Goal: Information Seeking & Learning: Check status

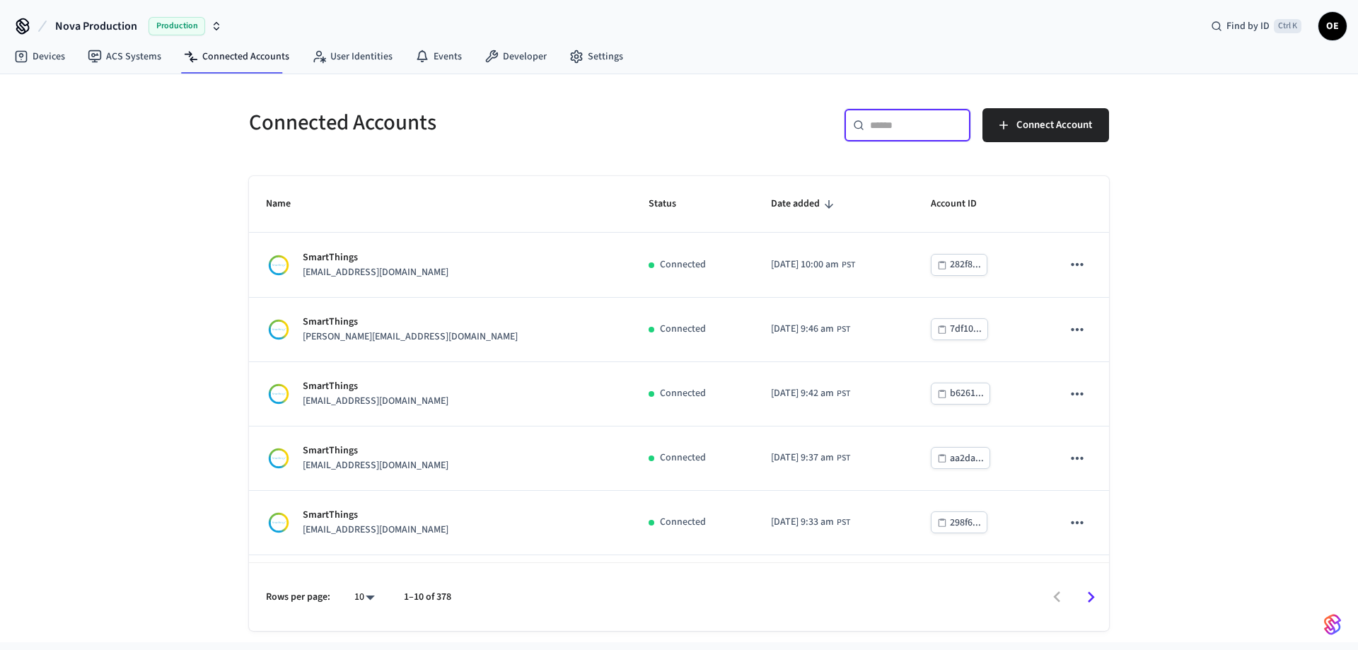
click at [905, 121] on input "text" at bounding box center [916, 125] width 92 height 14
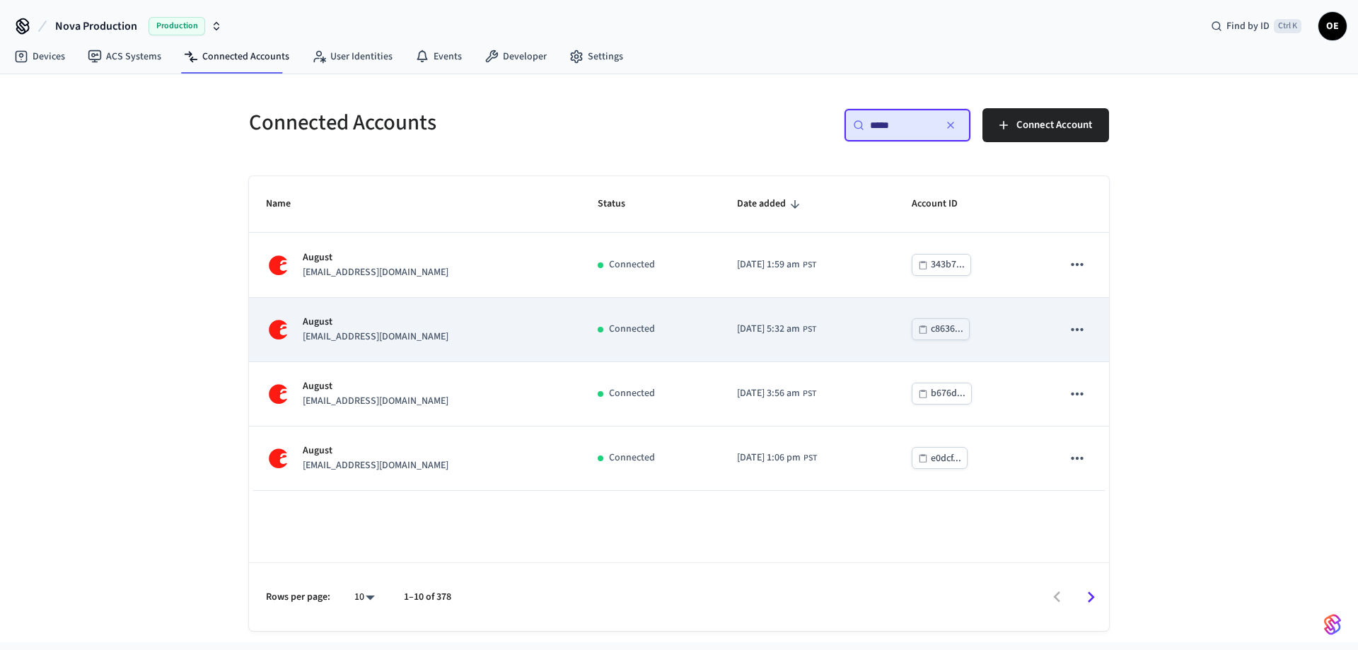
type input "*****"
drag, startPoint x: 451, startPoint y: 336, endPoint x: 295, endPoint y: 349, distance: 156.2
click at [295, 349] on td "August [EMAIL_ADDRESS][DOMAIN_NAME]" at bounding box center [415, 330] width 332 height 64
copy div "August [EMAIL_ADDRESS][DOMAIN_NAME]"
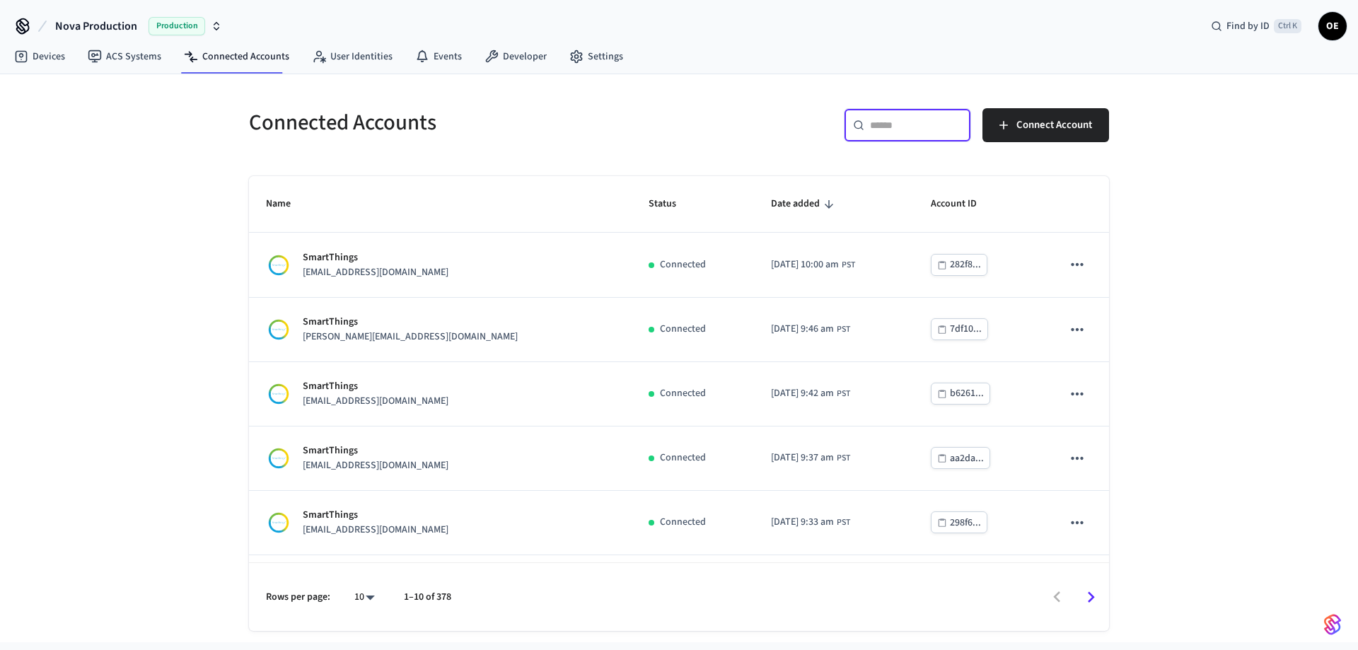
click at [897, 130] on input "text" at bounding box center [916, 125] width 92 height 14
paste input "**********"
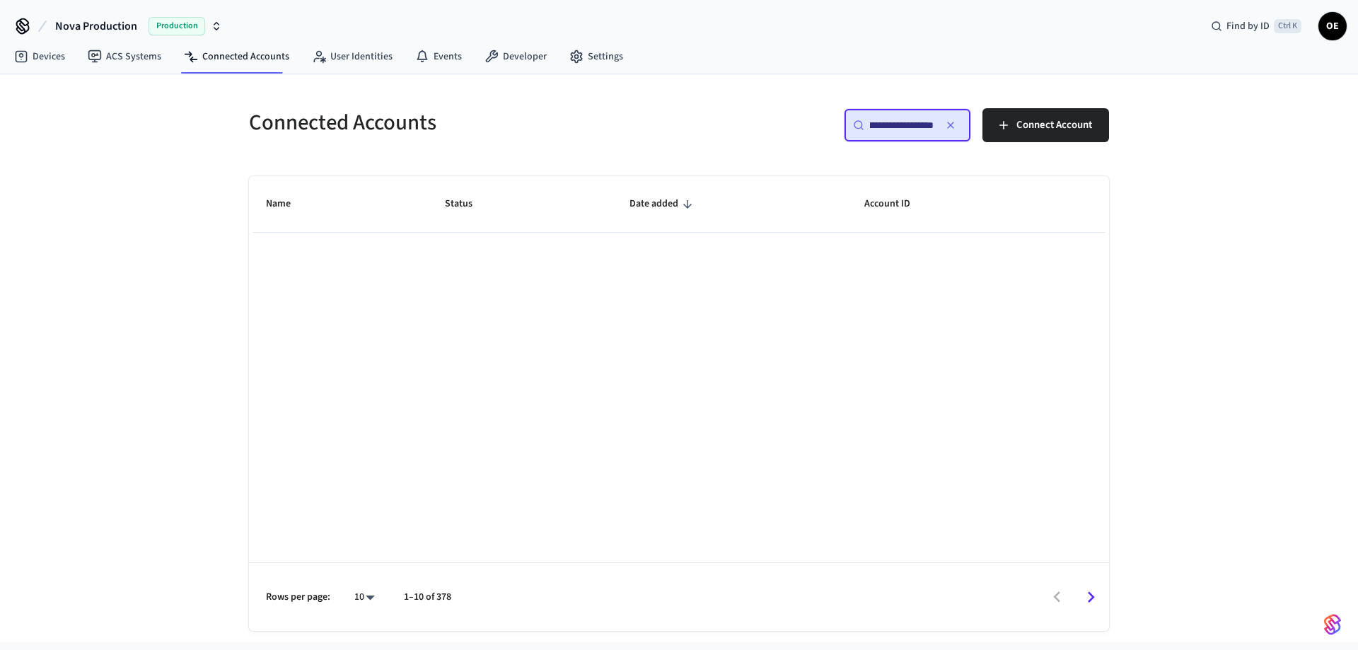
scroll to position [0, 143]
click at [886, 124] on input "**********" at bounding box center [902, 125] width 64 height 14
drag, startPoint x: 886, startPoint y: 124, endPoint x: 813, endPoint y: 126, distance: 72.9
click at [813, 126] on div "**********" at bounding box center [899, 130] width 422 height 45
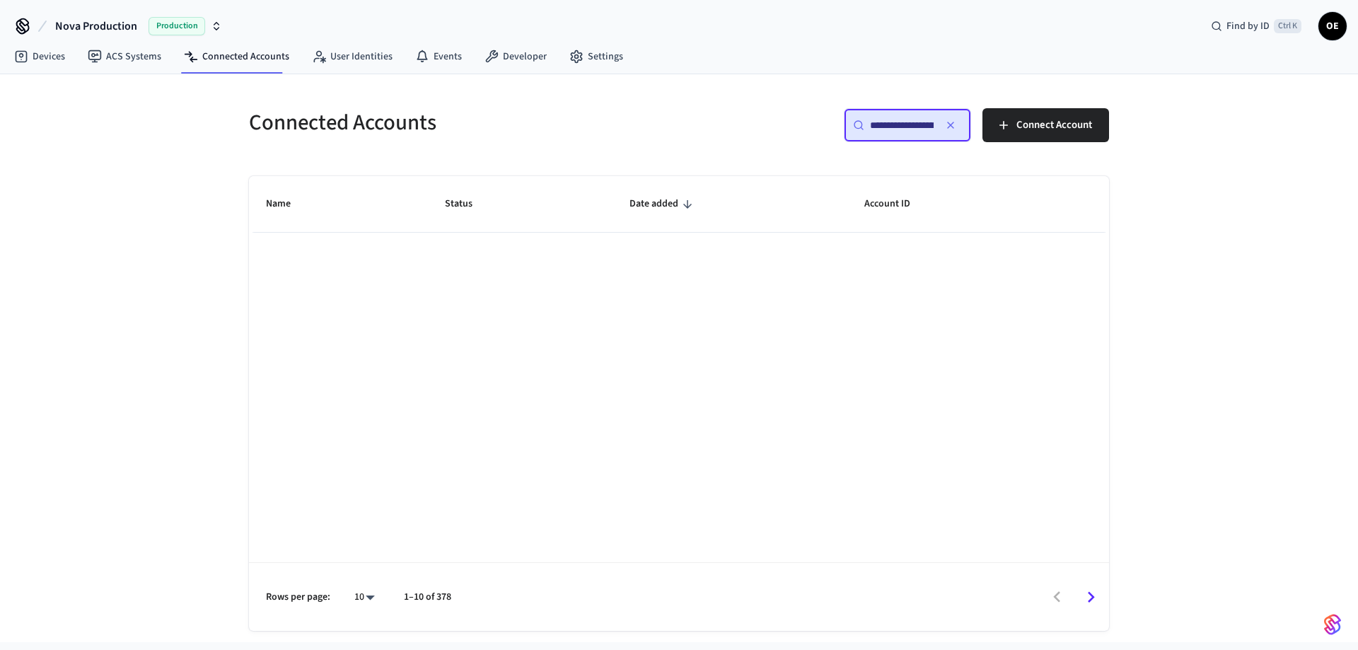
click at [931, 123] on input "**********" at bounding box center [902, 125] width 64 height 14
drag, startPoint x: 867, startPoint y: 124, endPoint x: 932, endPoint y: 124, distance: 64.4
click at [932, 124] on div "**********" at bounding box center [907, 125] width 127 height 34
click at [932, 124] on input "**********" at bounding box center [902, 125] width 64 height 14
drag, startPoint x: 932, startPoint y: 124, endPoint x: 849, endPoint y: 127, distance: 82.8
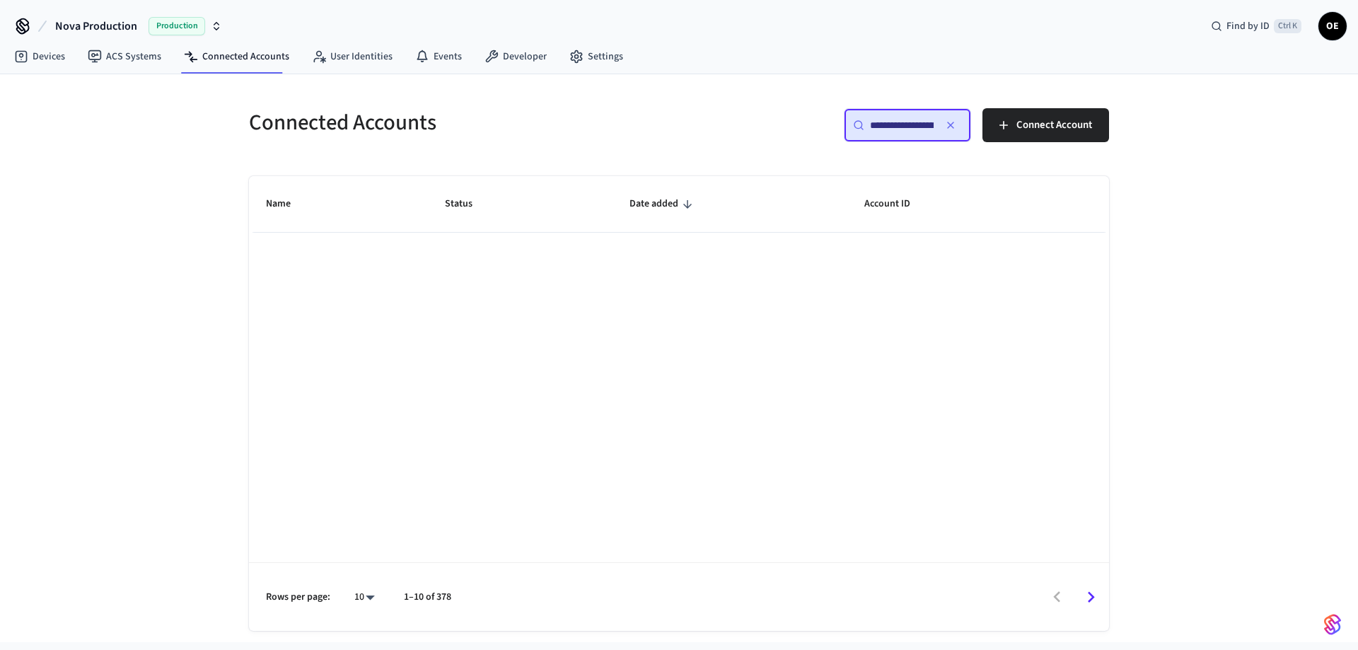
click at [849, 127] on div "**********" at bounding box center [907, 125] width 127 height 34
click at [934, 127] on input "**********" at bounding box center [902, 125] width 64 height 14
drag, startPoint x: 906, startPoint y: 124, endPoint x: 813, endPoint y: 124, distance: 93.4
click at [813, 124] on div "**********" at bounding box center [899, 130] width 422 height 45
click at [930, 128] on input "**********" at bounding box center [902, 125] width 64 height 14
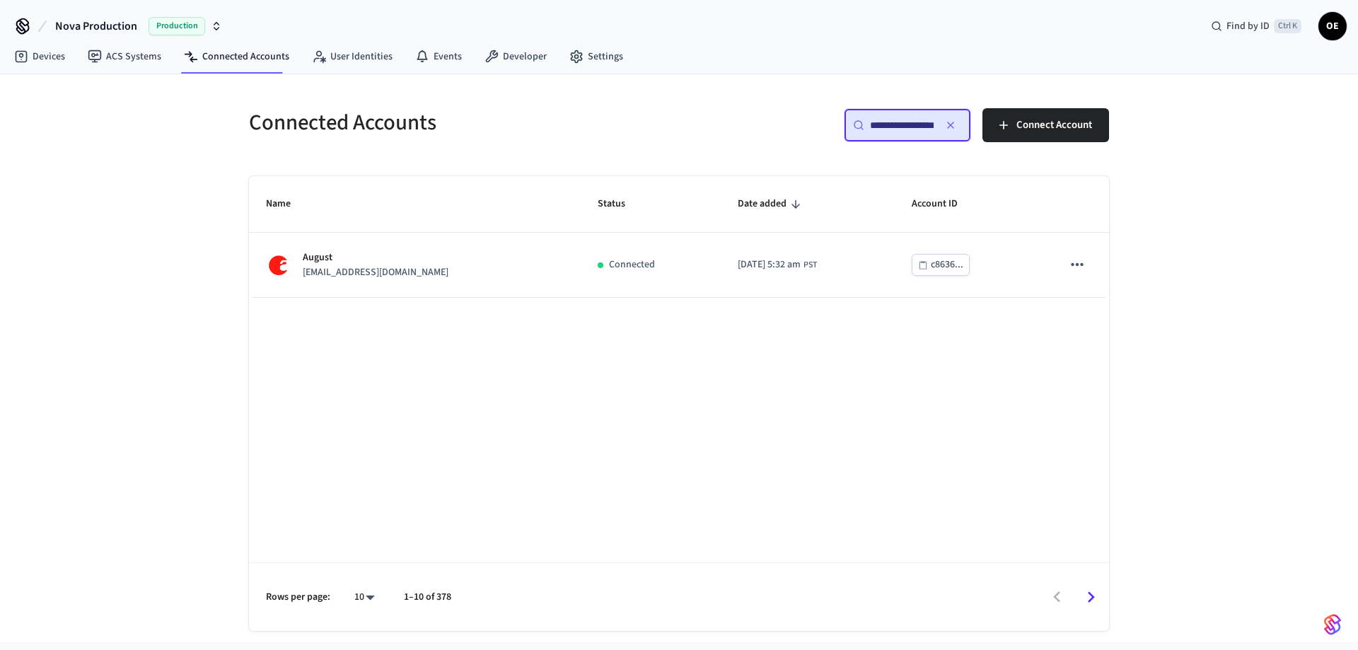
click at [930, 128] on input "**********" at bounding box center [902, 125] width 64 height 14
type input "**********"
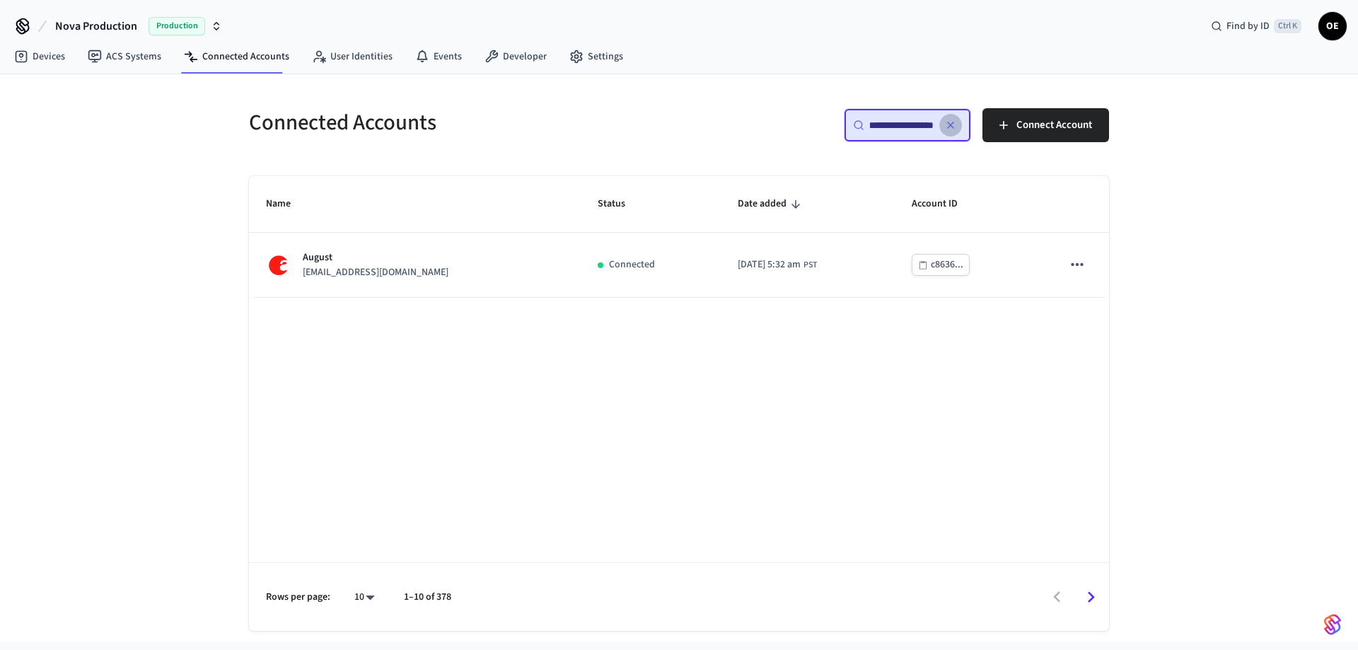
scroll to position [0, 0]
click at [940, 123] on button "button" at bounding box center [950, 125] width 23 height 23
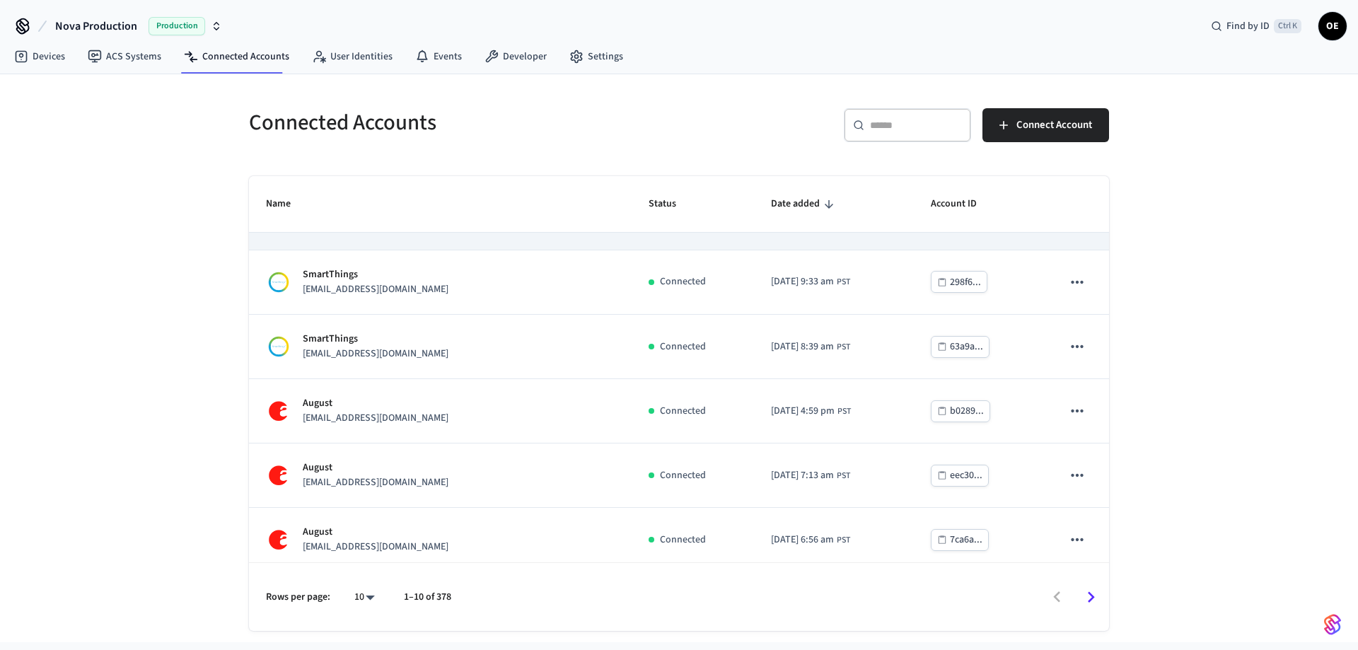
scroll to position [240, 0]
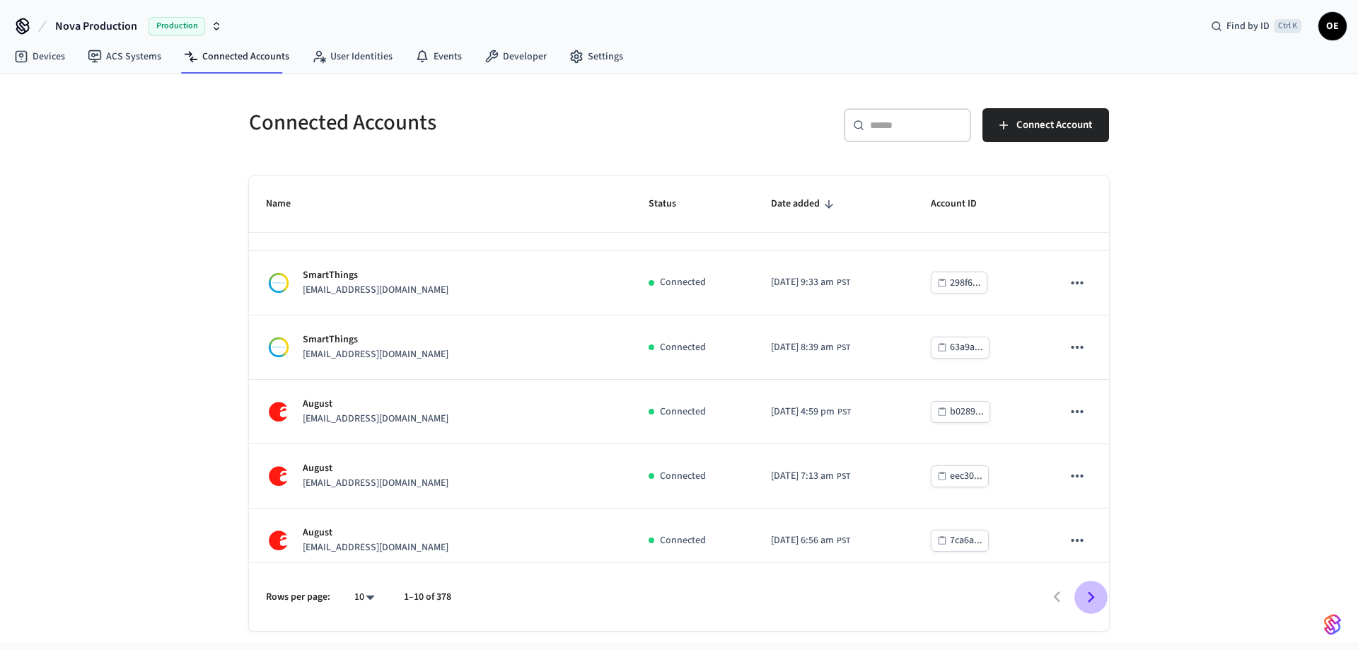
click at [1093, 596] on icon "Go to next page" at bounding box center [1091, 596] width 7 height 11
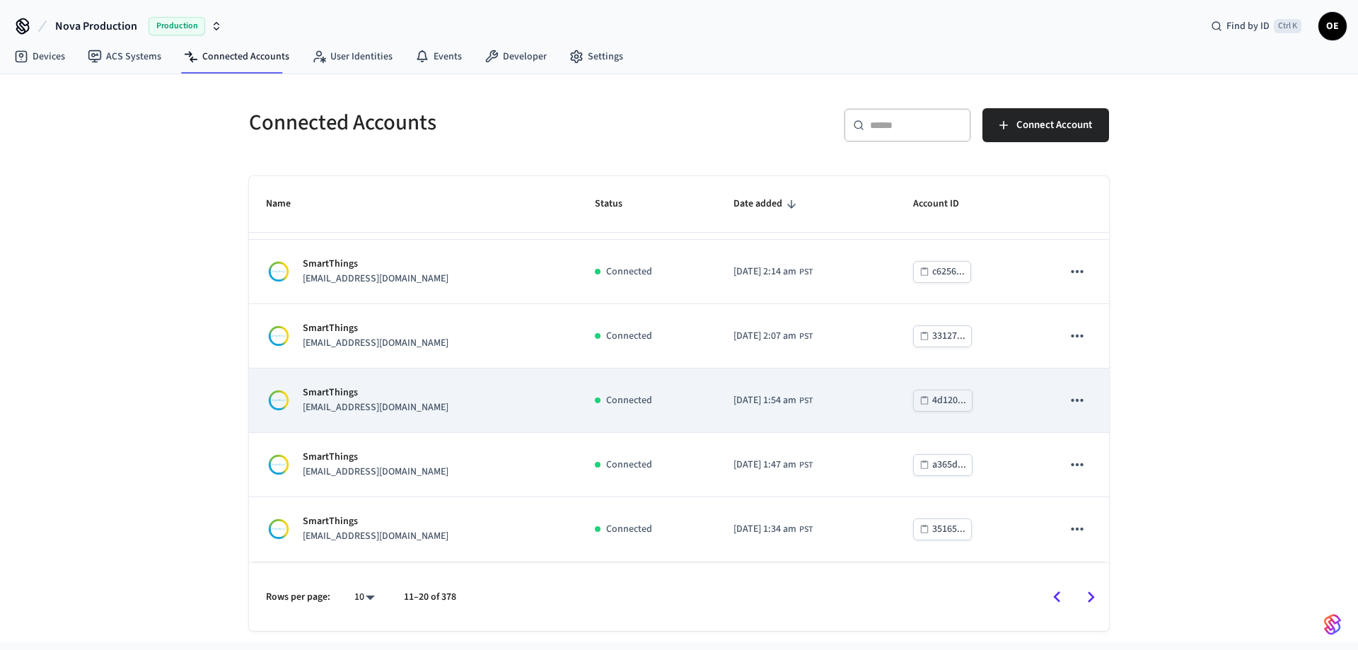
scroll to position [315, 0]
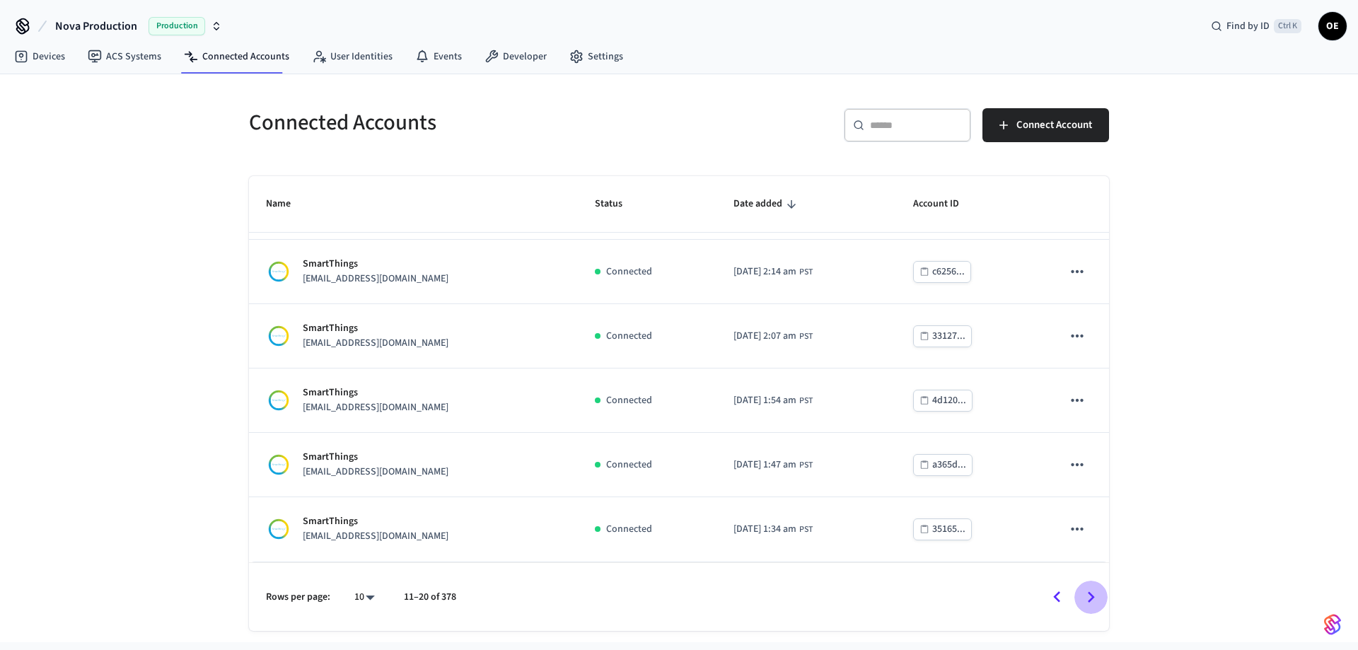
click at [1091, 596] on icon "Go to next page" at bounding box center [1091, 597] width 22 height 22
click at [895, 132] on input "text" at bounding box center [916, 125] width 92 height 14
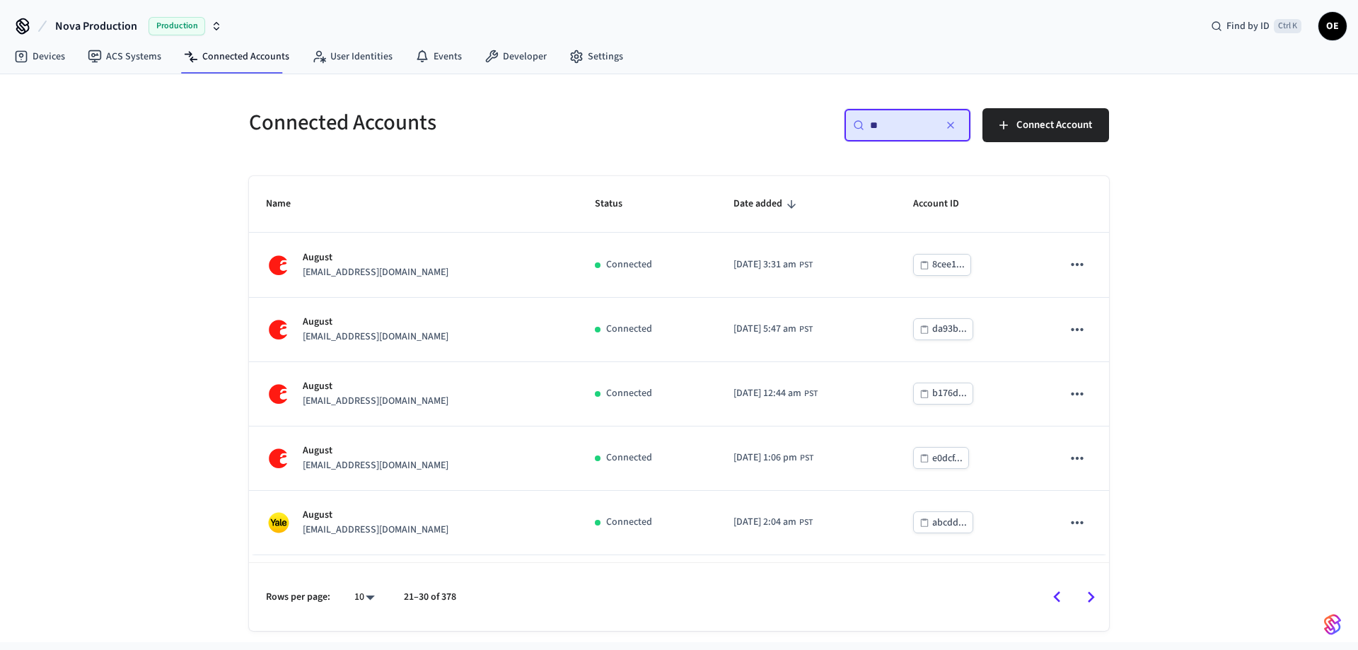
scroll to position [0, 0]
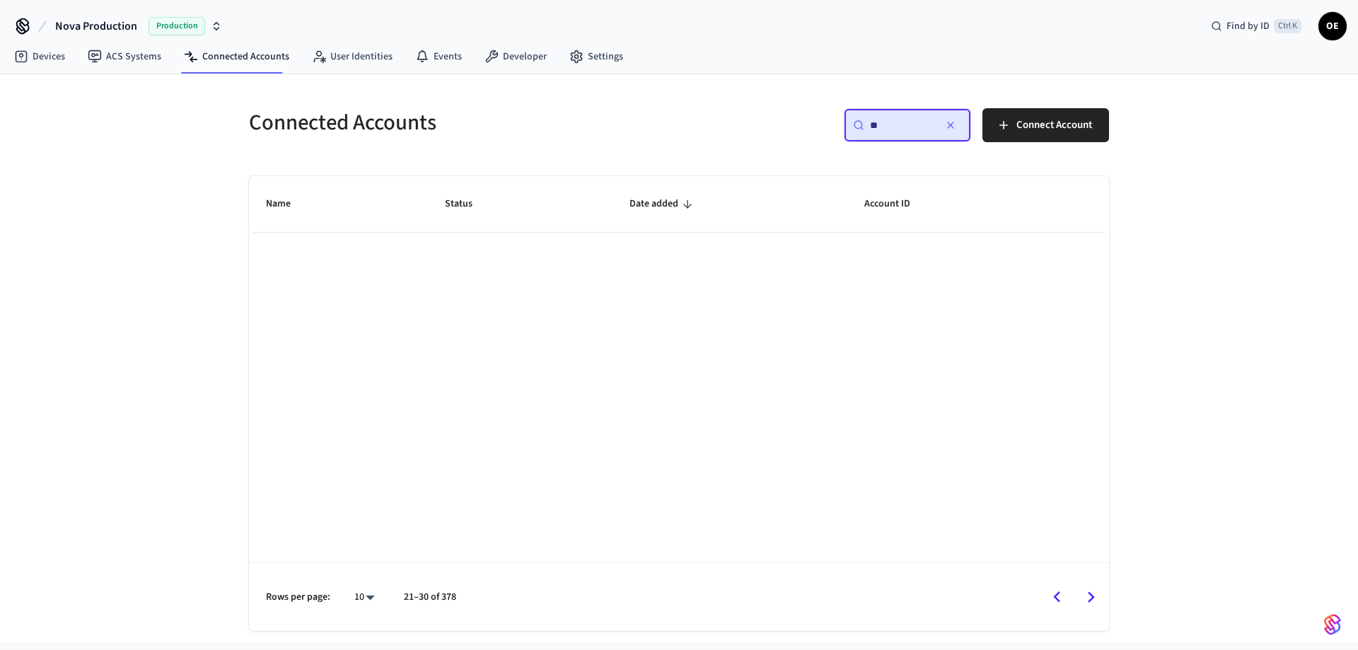
type input "*"
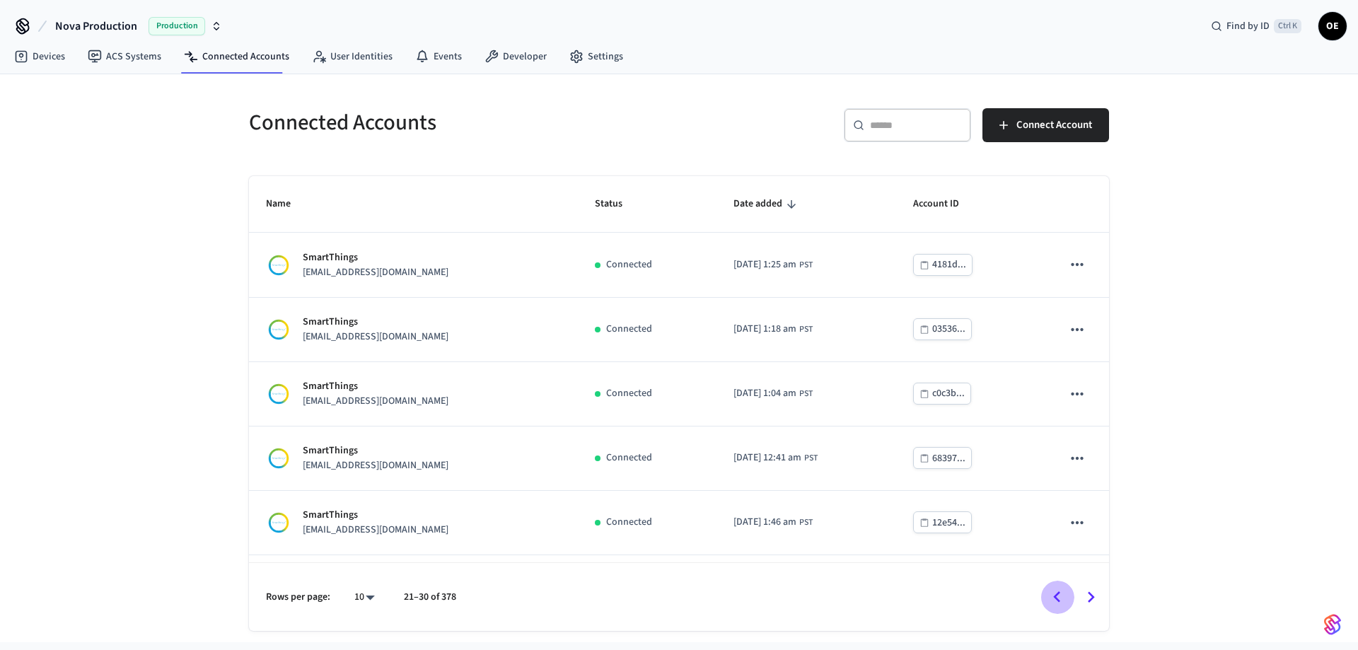
click at [1060, 598] on icon "Go to previous page" at bounding box center [1057, 597] width 22 height 22
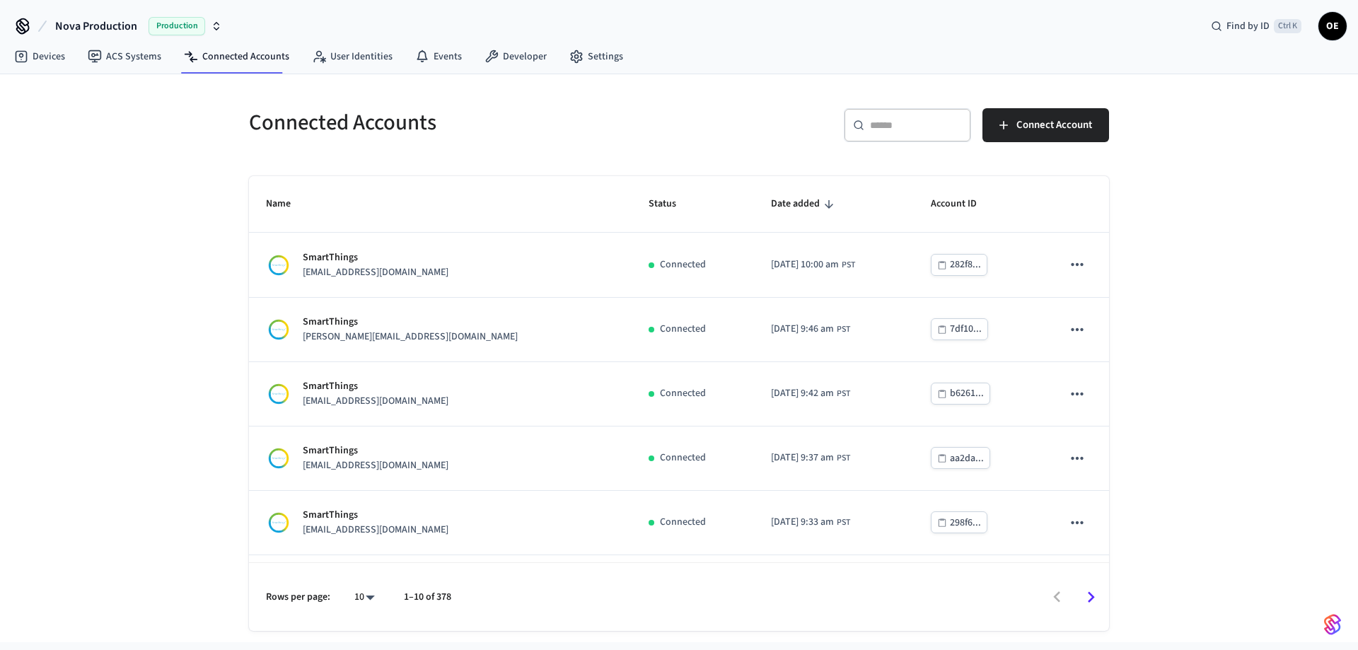
click at [1060, 598] on div at bounding box center [786, 597] width 642 height 33
click at [923, 125] on input "text" at bounding box center [916, 125] width 92 height 14
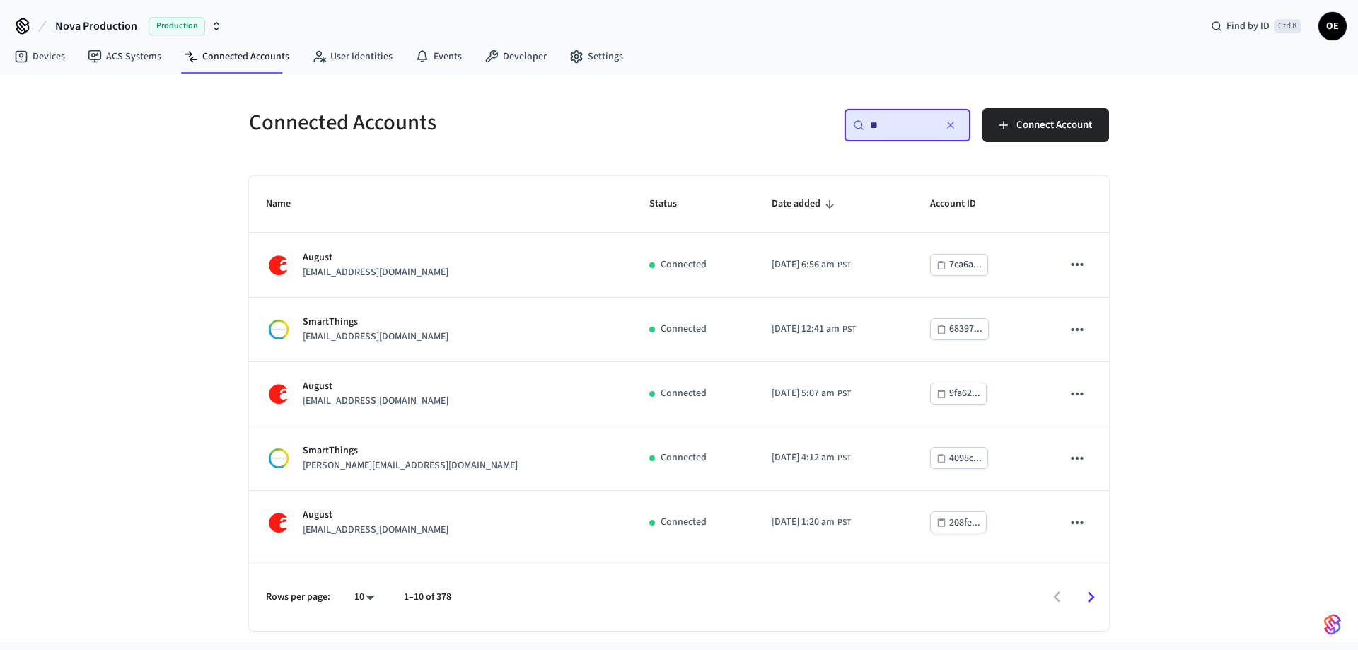
type input "*"
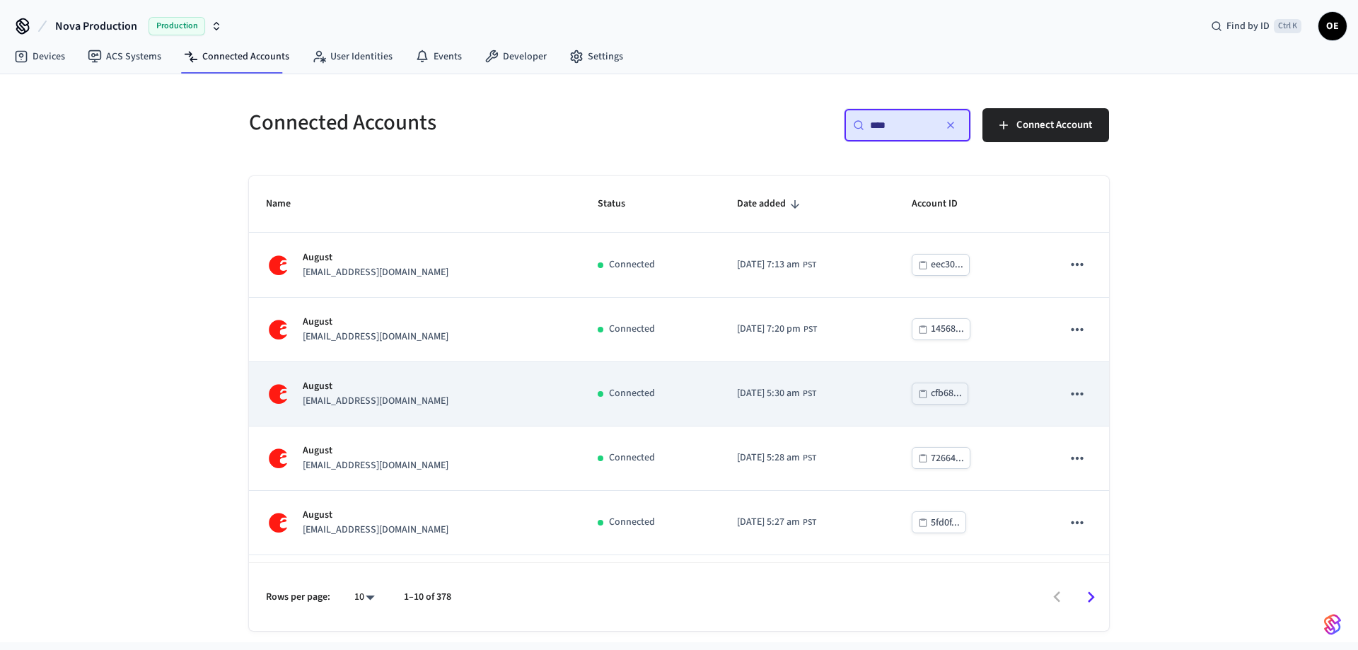
scroll to position [122, 0]
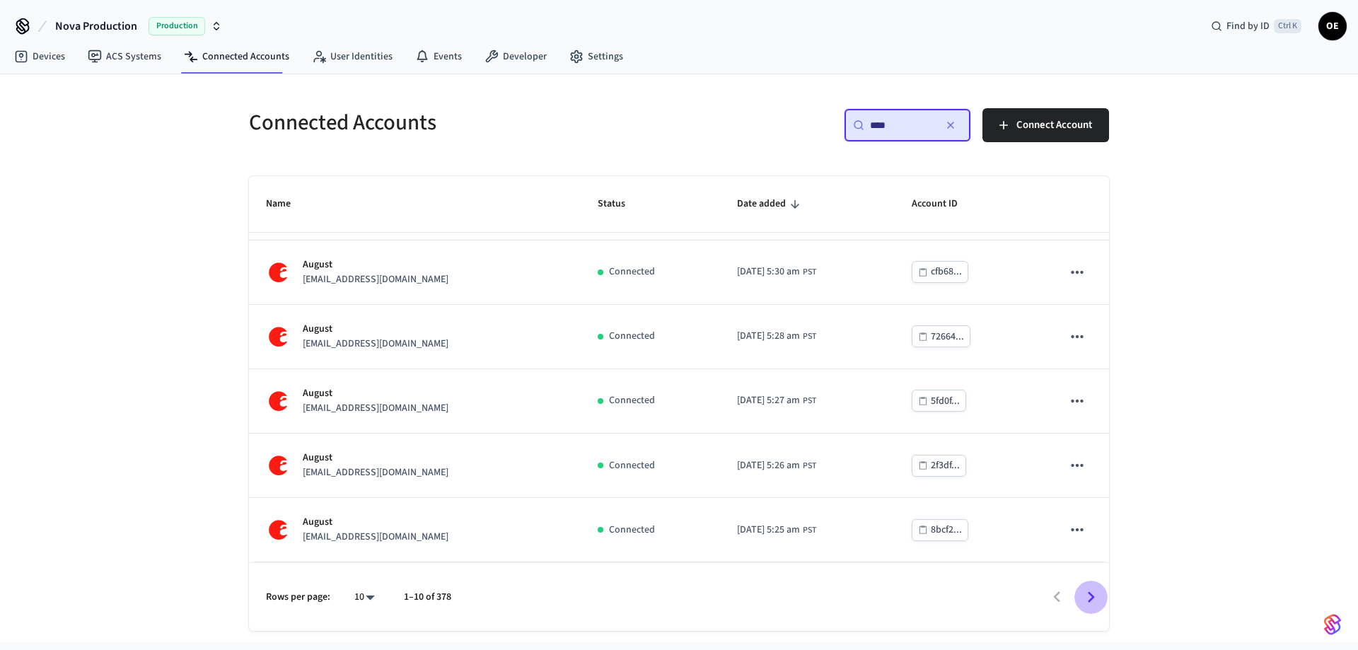
click at [1096, 601] on icon "Go to next page" at bounding box center [1091, 597] width 22 height 22
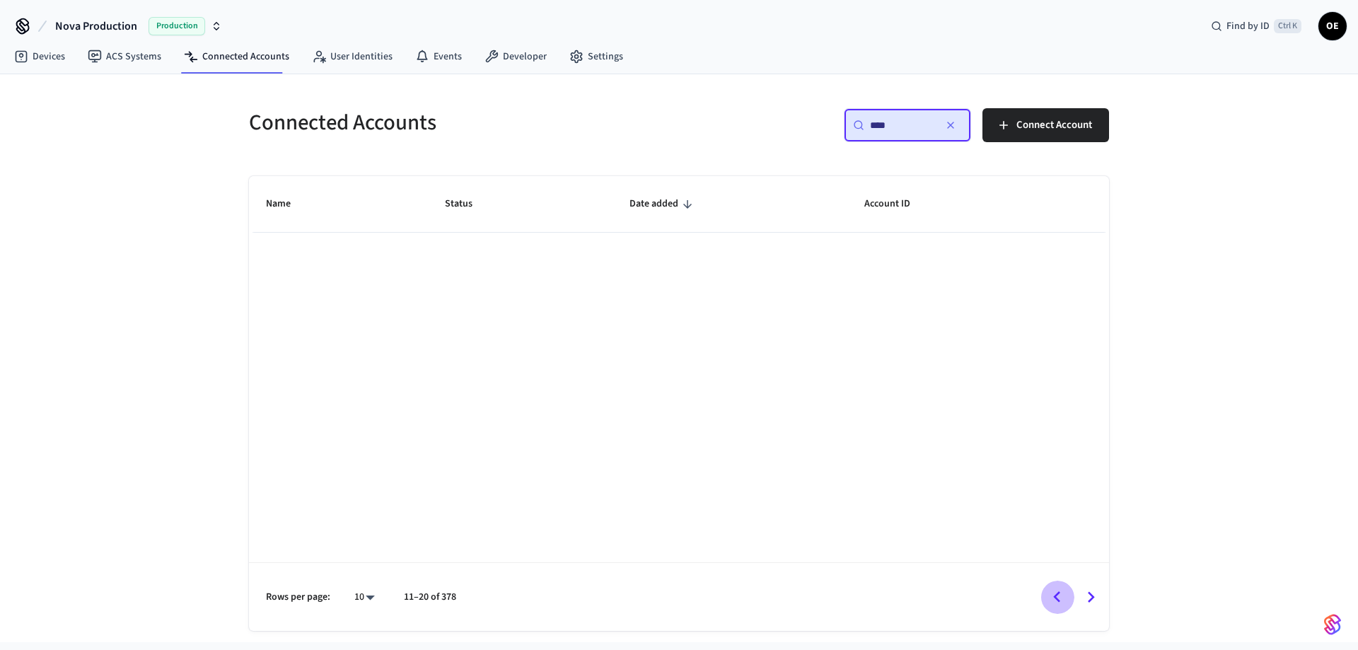
click at [1062, 601] on icon "Go to previous page" at bounding box center [1057, 597] width 22 height 22
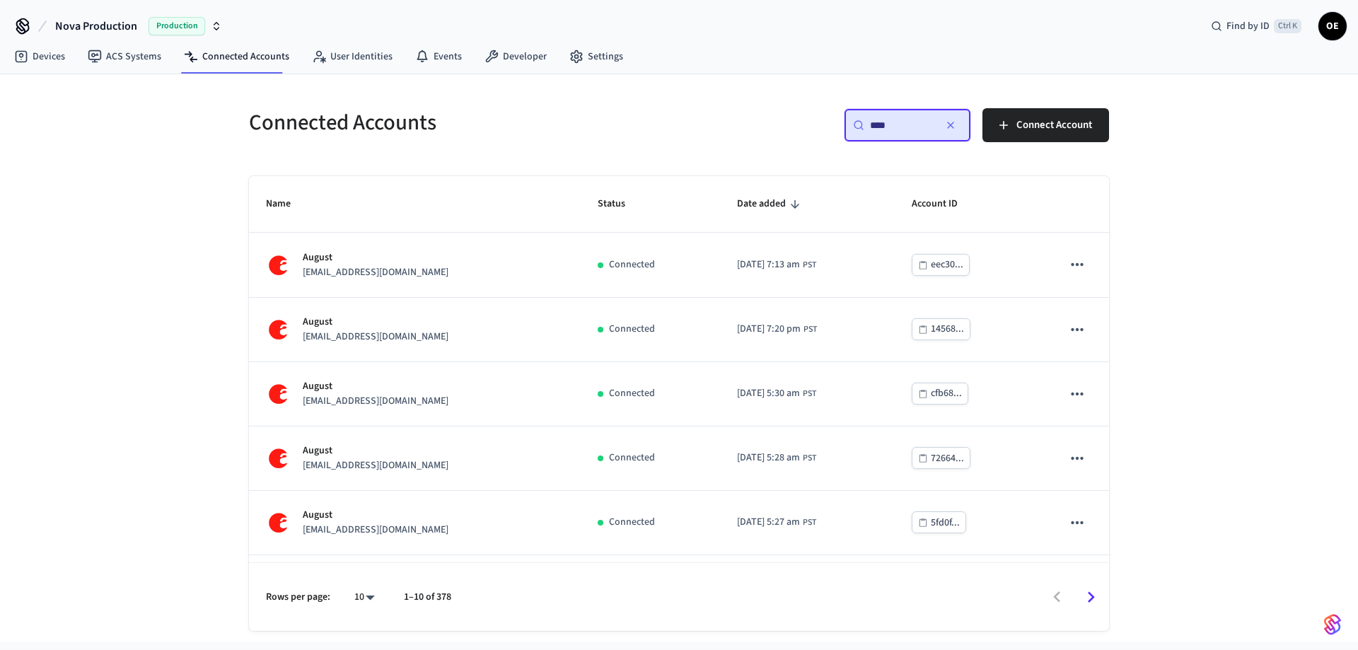
click at [905, 127] on input "****" at bounding box center [902, 125] width 64 height 14
paste input "**********"
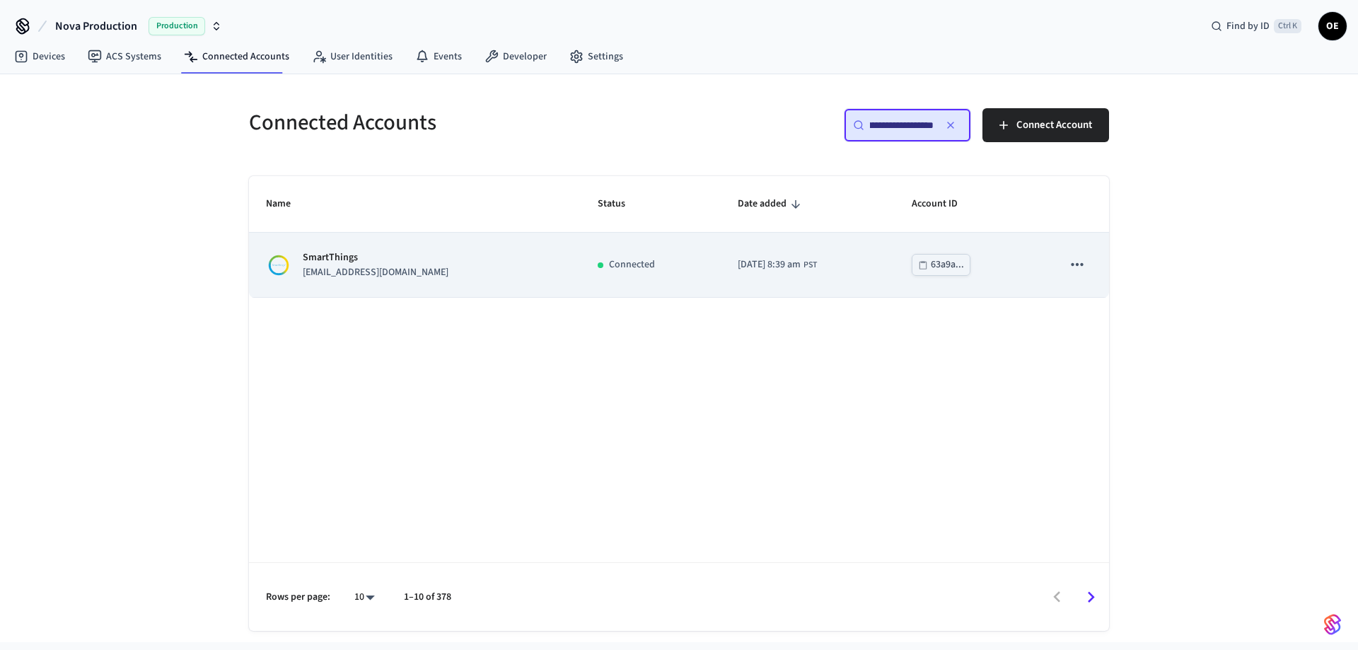
type input "**********"
click at [407, 264] on p "SmartThings" at bounding box center [376, 257] width 146 height 15
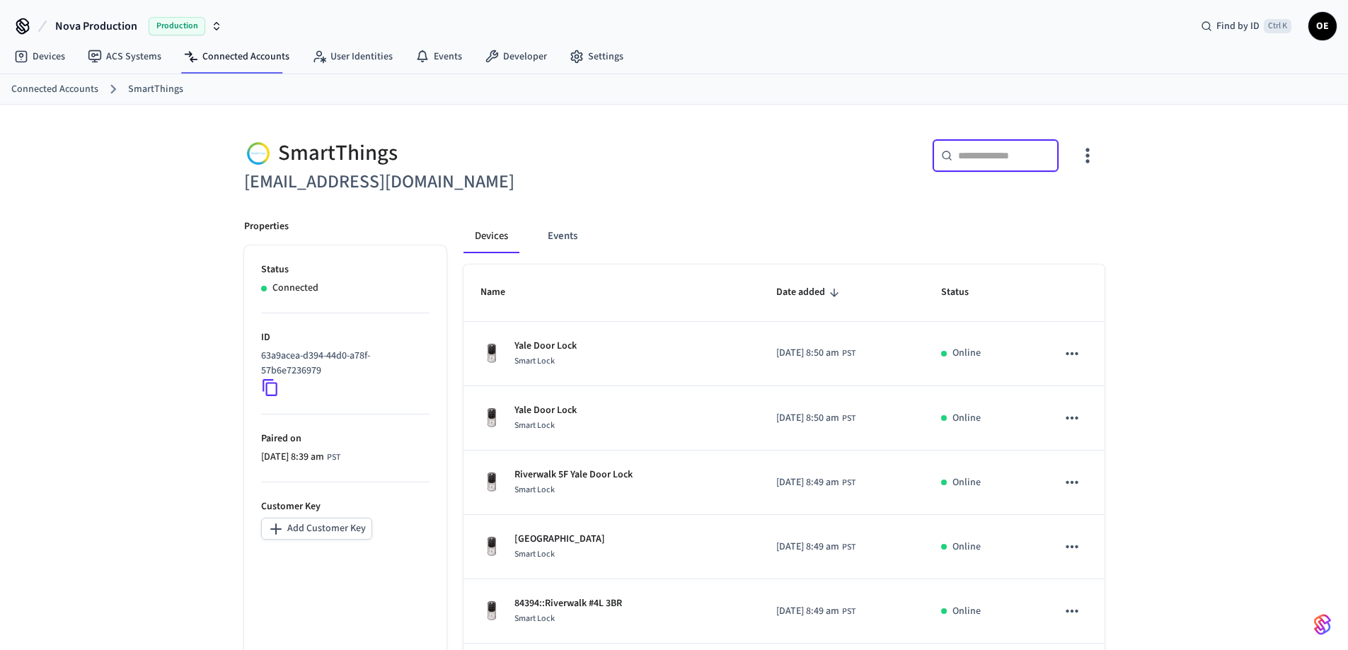
click at [972, 155] on input "text" at bounding box center [1004, 156] width 92 height 14
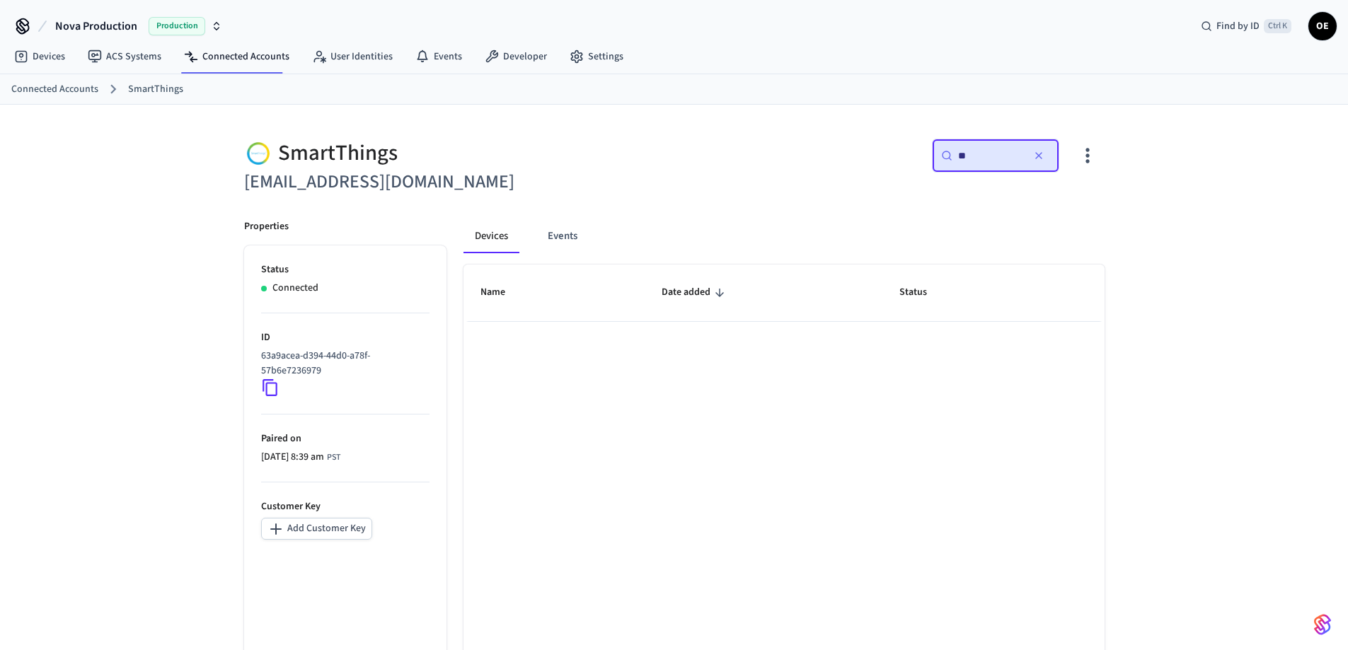
type input "*"
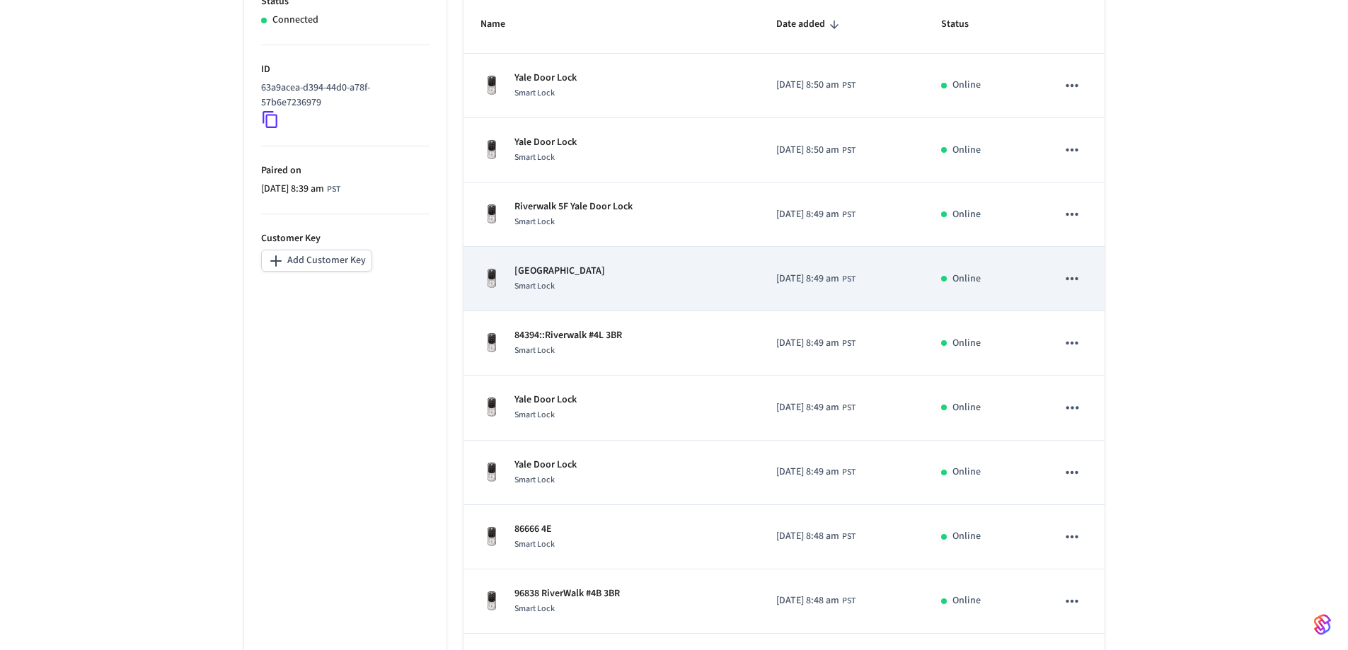
scroll to position [385, 0]
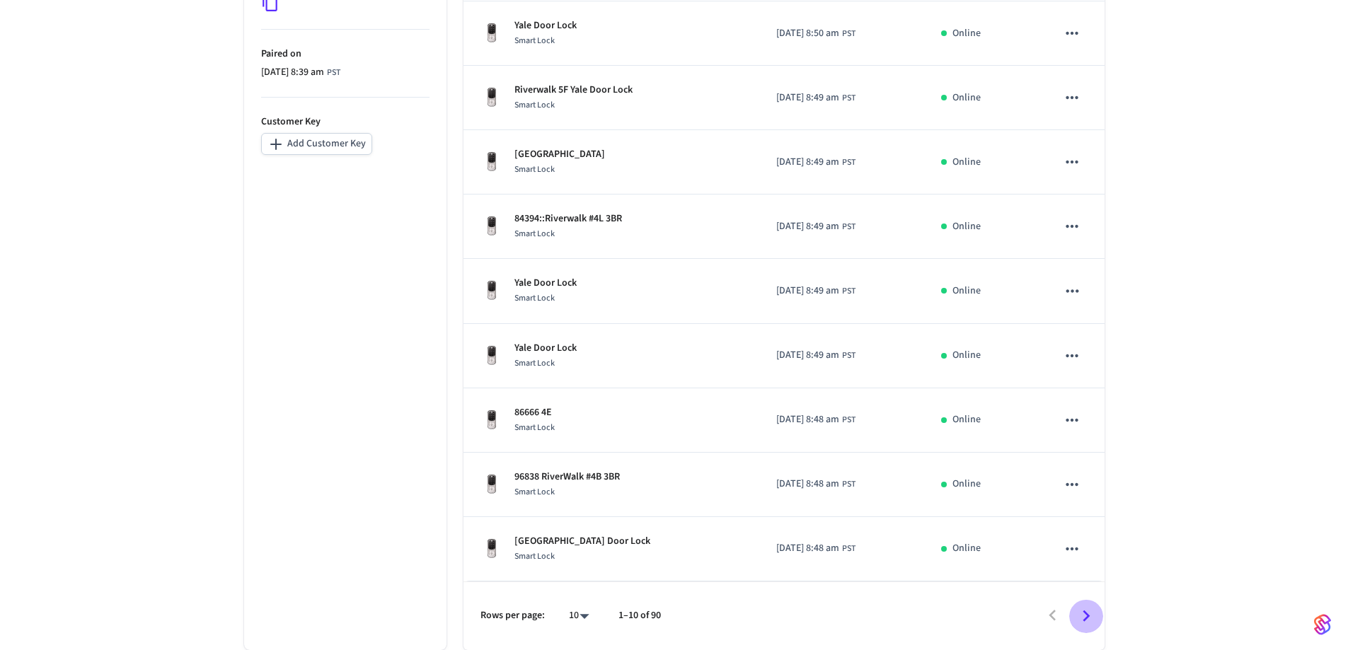
click at [1083, 607] on icon "Go to next page" at bounding box center [1086, 616] width 22 height 22
click at [1083, 611] on icon "Go to next page" at bounding box center [1085, 615] width 7 height 11
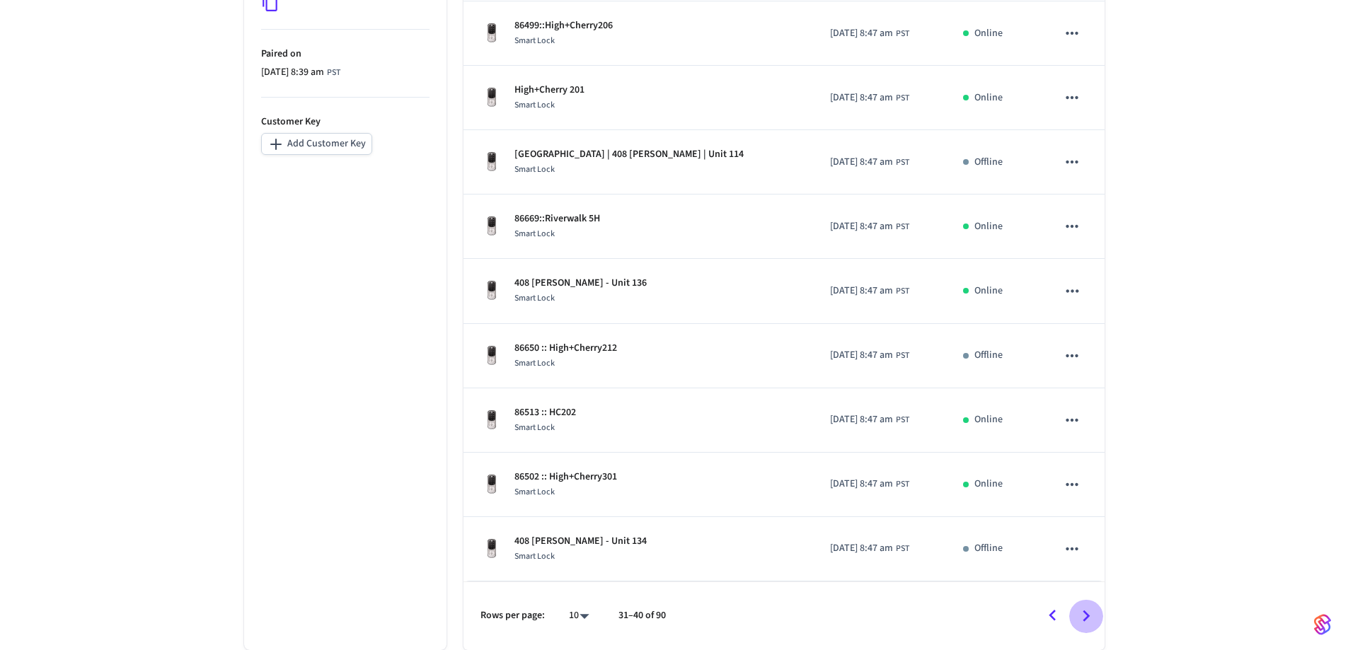
click at [1085, 613] on icon "Go to next page" at bounding box center [1085, 615] width 7 height 11
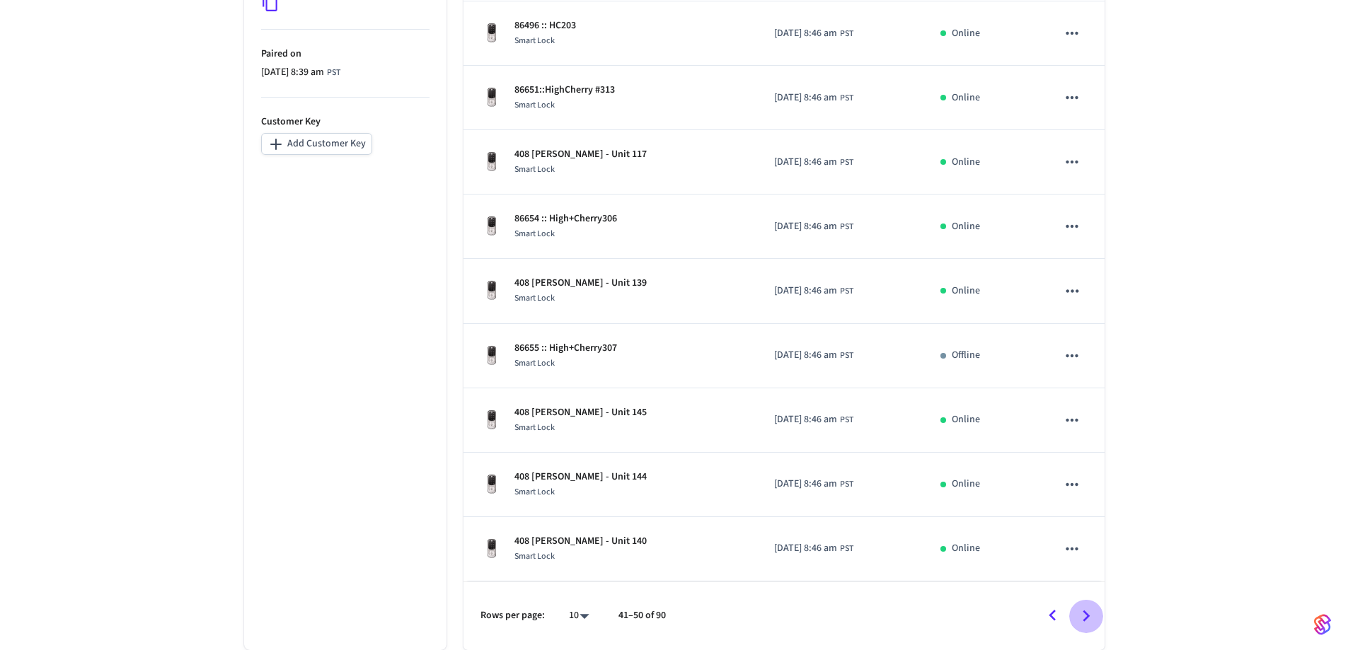
click at [1085, 613] on icon "Go to next page" at bounding box center [1085, 615] width 7 height 11
click at [1203, 339] on div "SmartThings [EMAIL_ADDRESS][DOMAIN_NAME] ​ ​ Properties Status Connected ID 63a…" at bounding box center [674, 185] width 1348 height 930
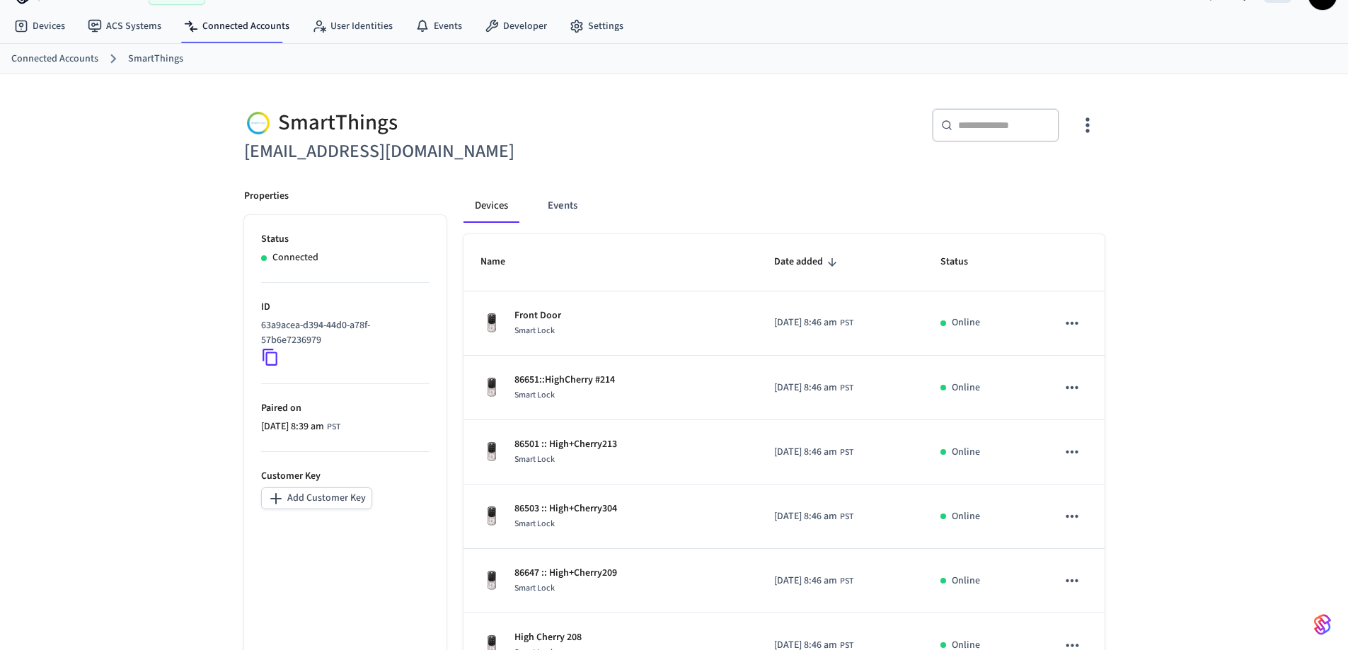
scroll to position [0, 0]
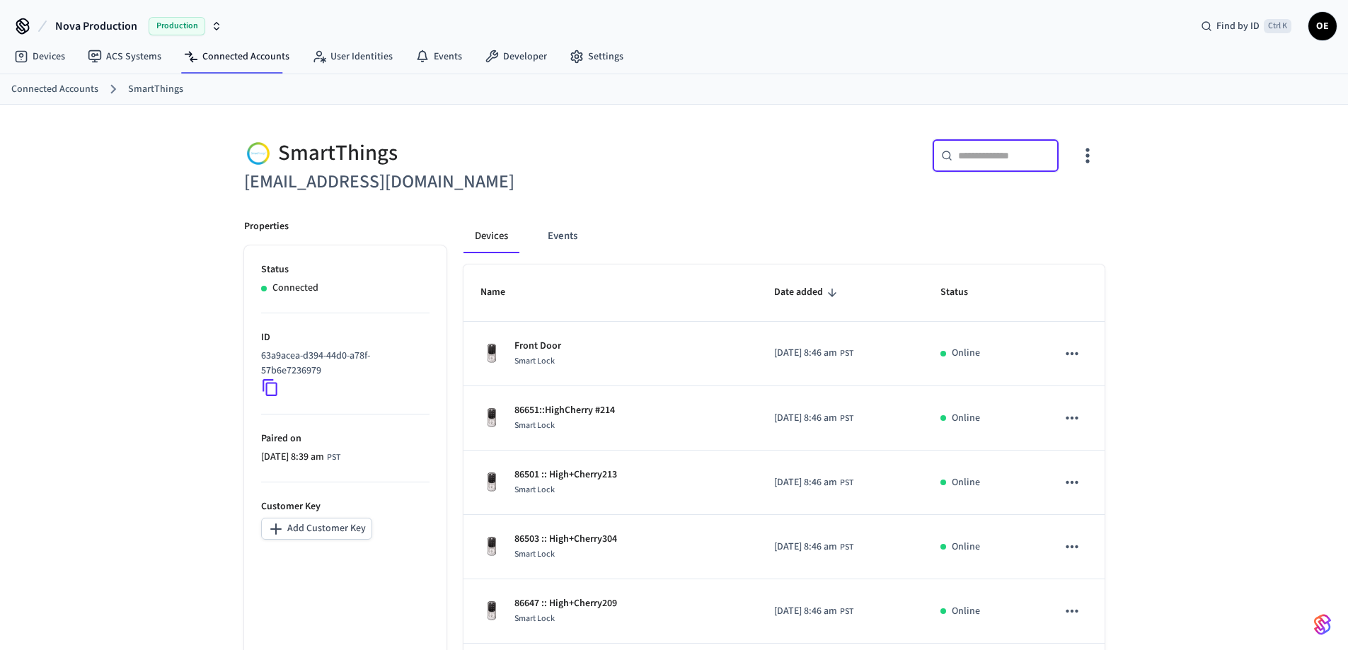
click at [1020, 159] on input "text" at bounding box center [1004, 156] width 92 height 14
click at [985, 154] on input "text" at bounding box center [1004, 156] width 92 height 14
paste input "**********"
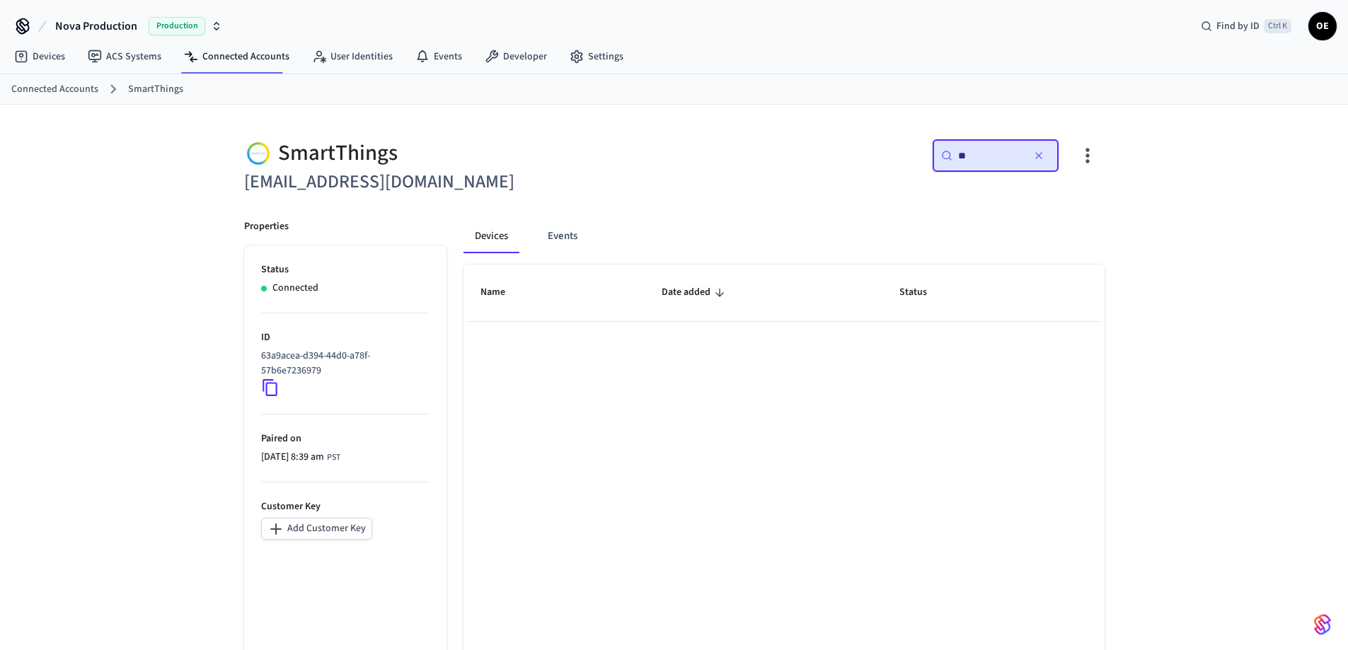
type input "*"
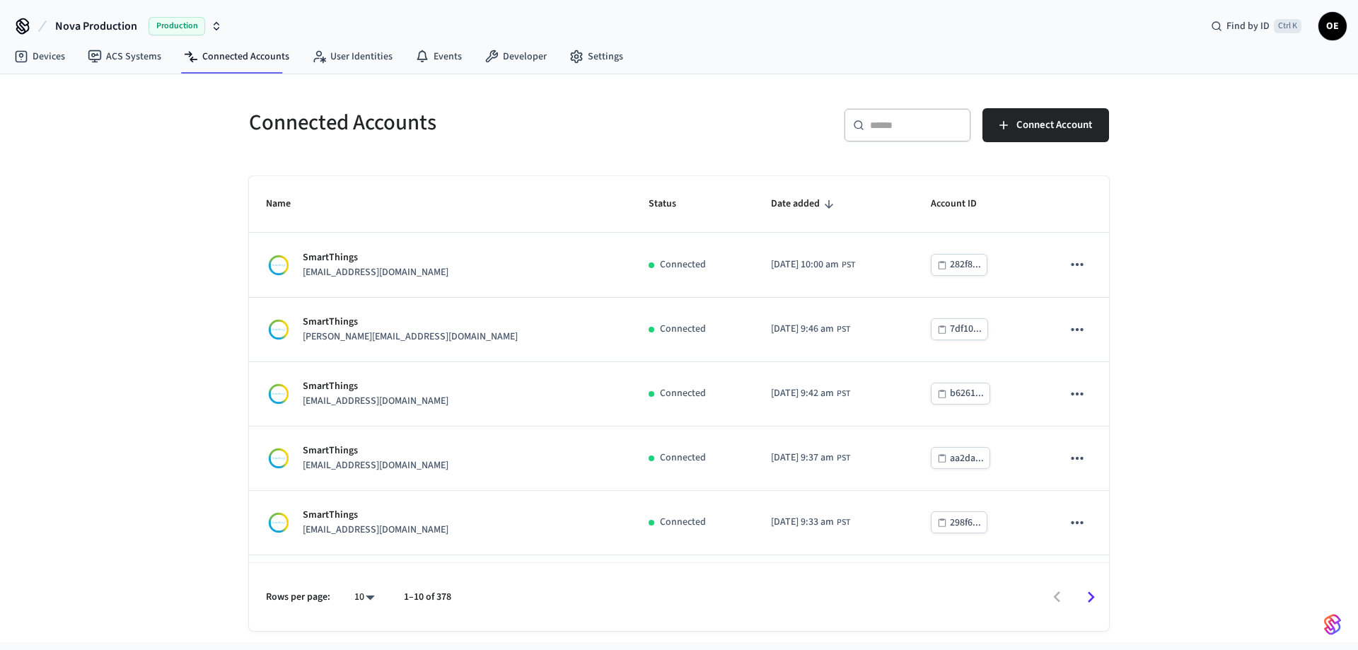
click at [922, 45] on div "Devices ACS Systems Connected Accounts User Identities Events Developer Settings" at bounding box center [679, 57] width 1358 height 33
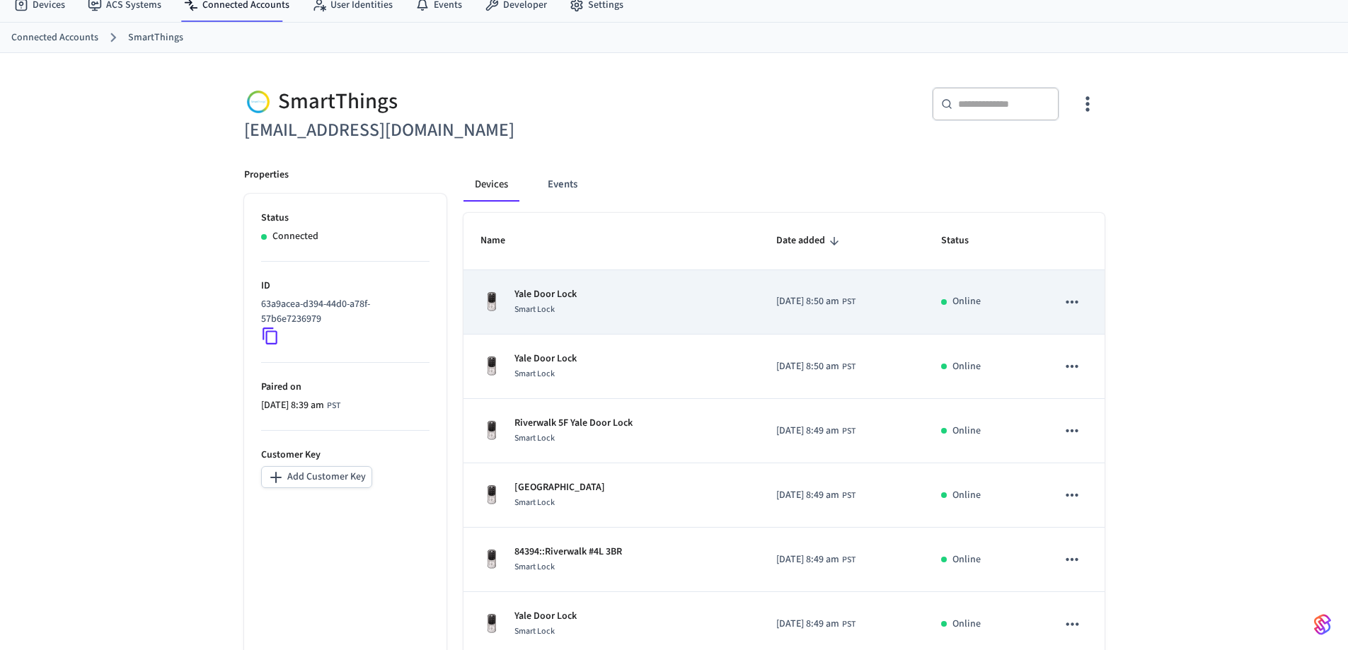
scroll to position [55, 0]
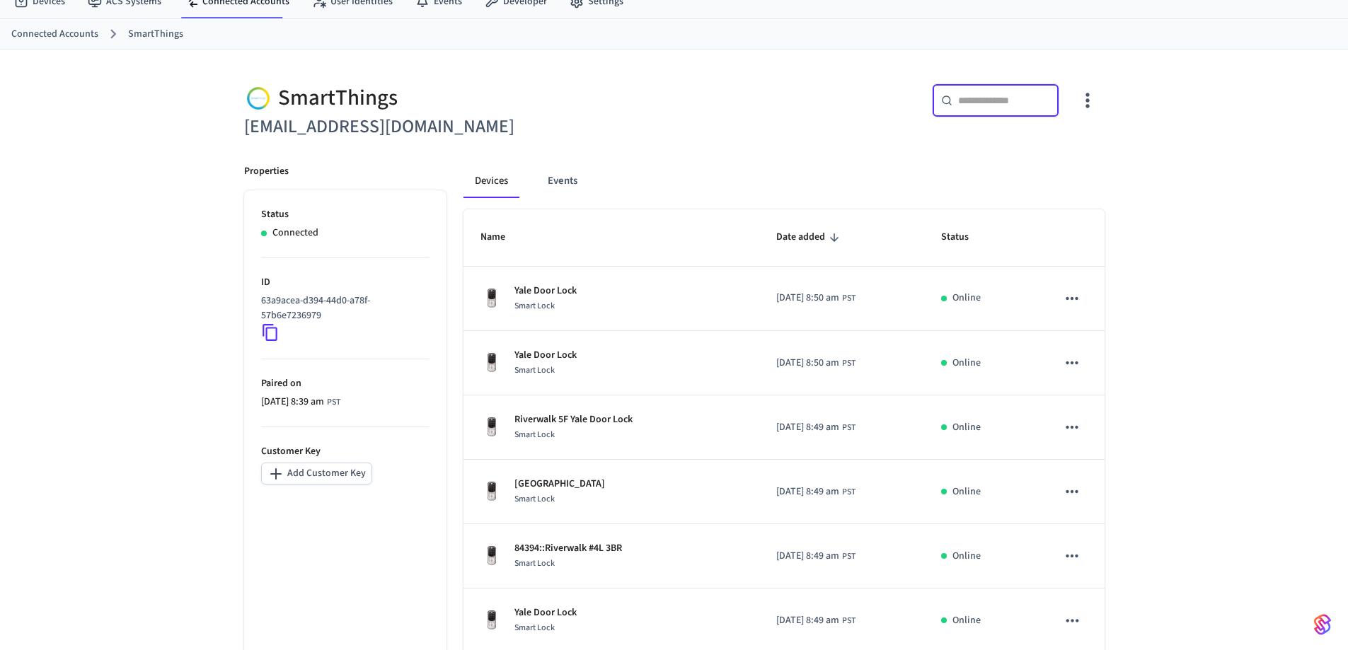
click at [987, 98] on input "text" at bounding box center [1004, 100] width 92 height 14
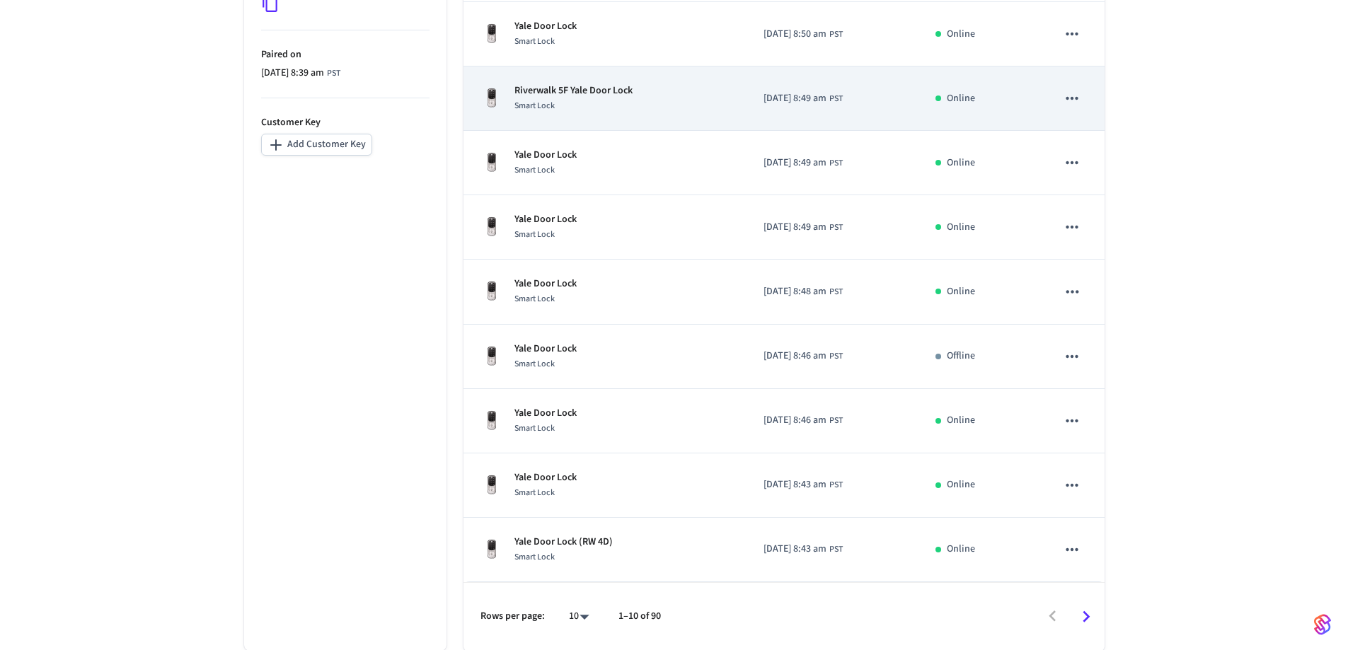
scroll to position [385, 0]
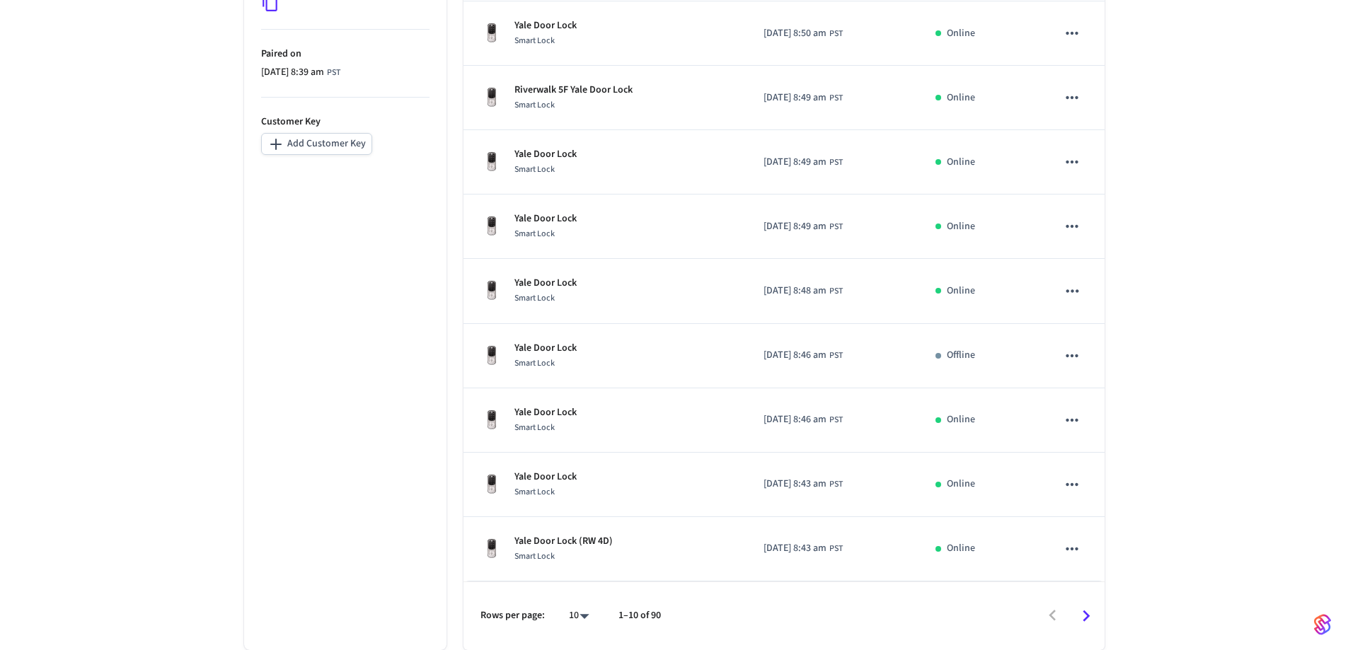
type input "*********"
click at [1082, 615] on icon "Go to next page" at bounding box center [1086, 616] width 22 height 22
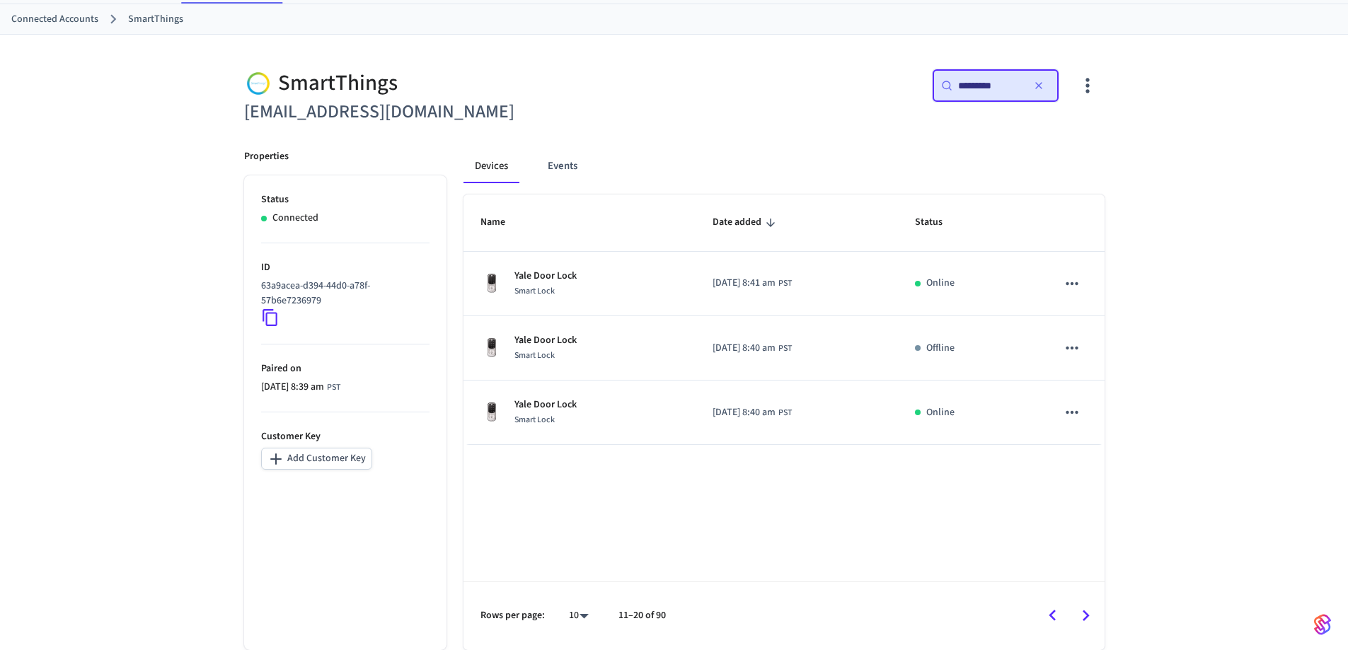
click at [1052, 615] on icon "Go to previous page" at bounding box center [1052, 616] width 22 height 22
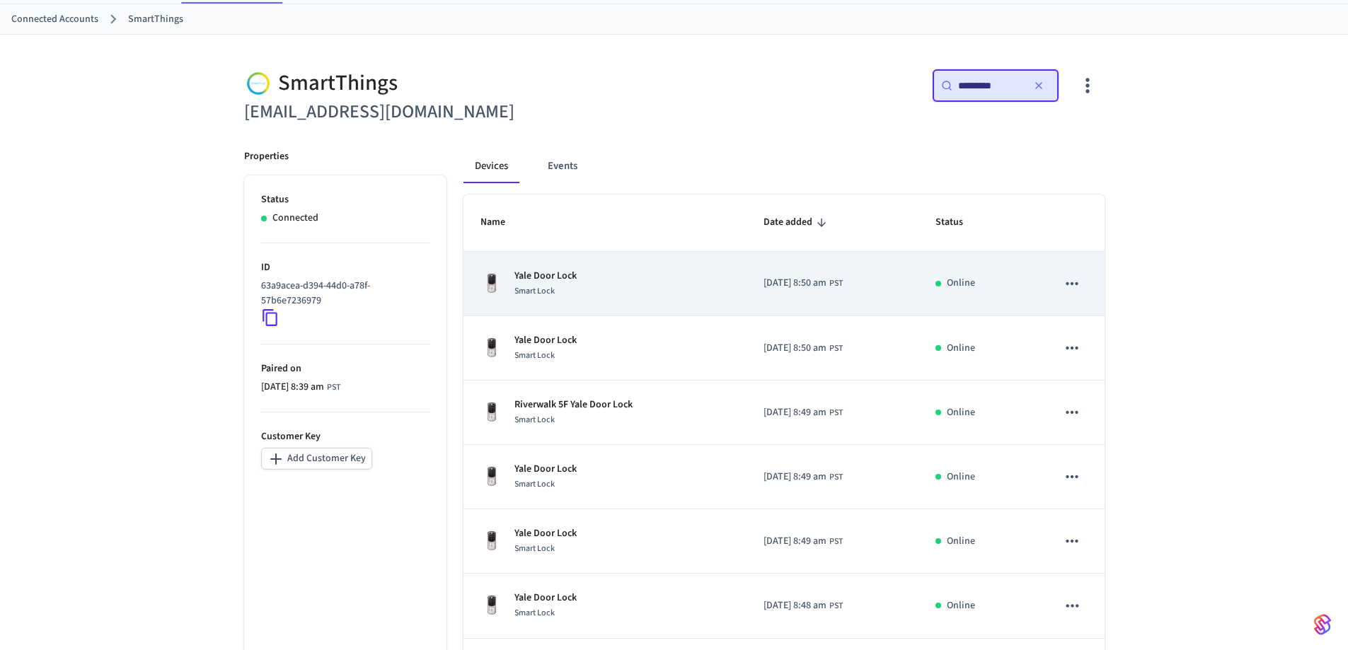
click at [596, 285] on div "Yale Door Lock Smart Lock" at bounding box center [604, 284] width 249 height 30
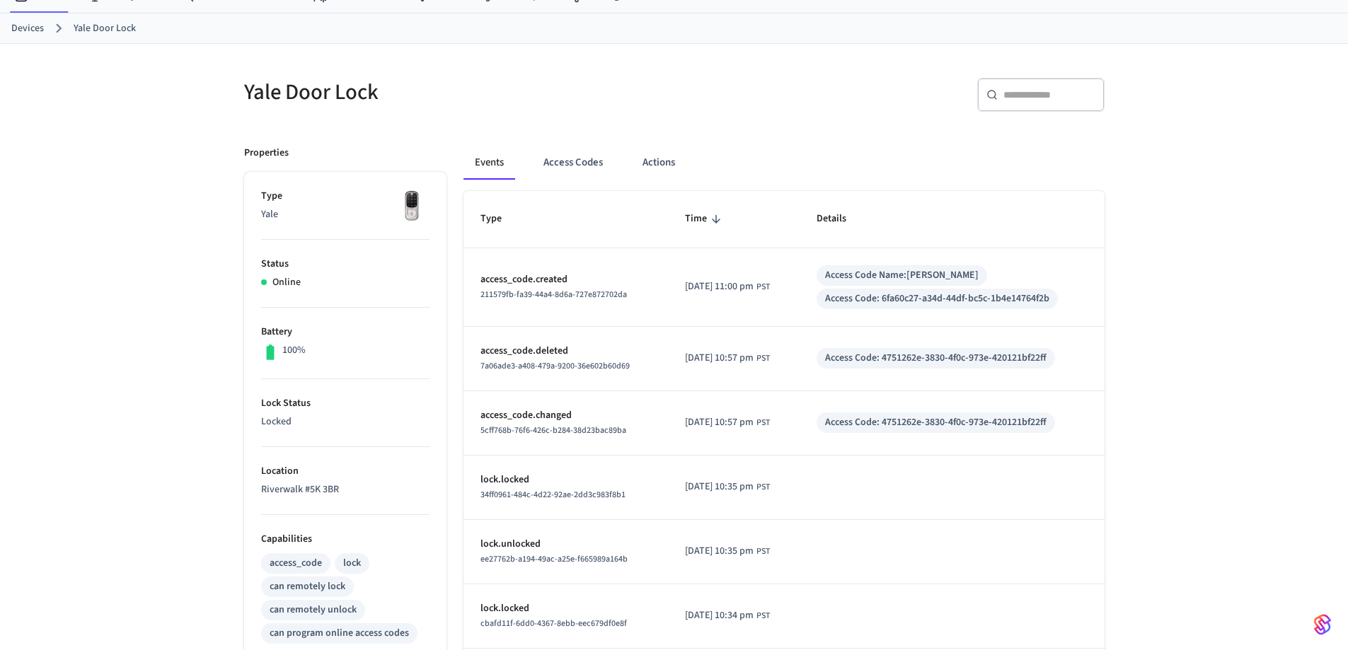
scroll to position [47, 0]
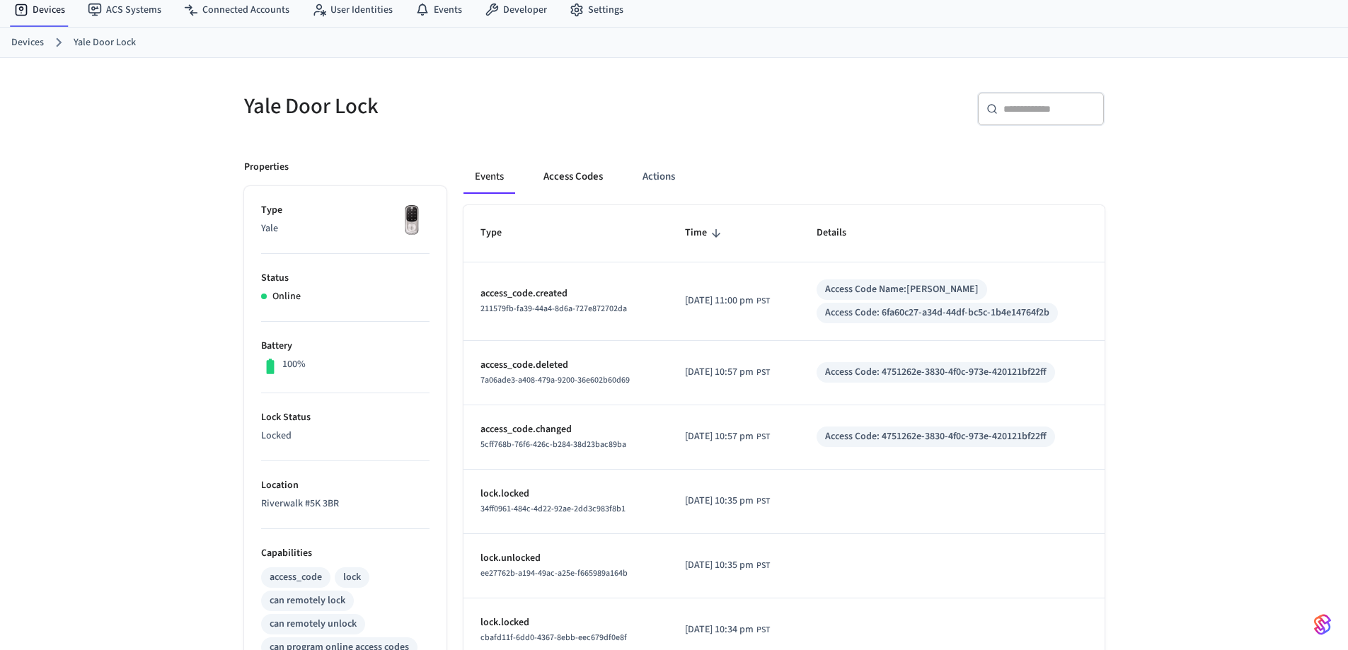
click at [573, 177] on button "Access Codes" at bounding box center [573, 177] width 82 height 34
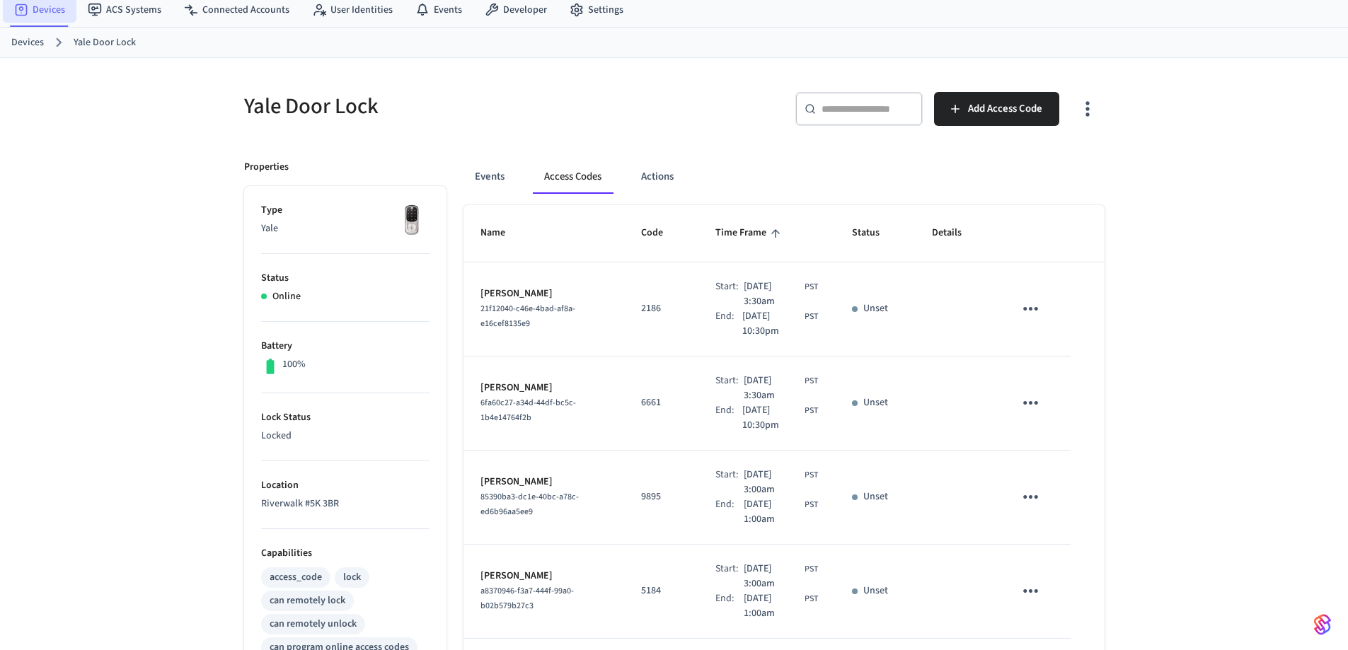
scroll to position [70, 0]
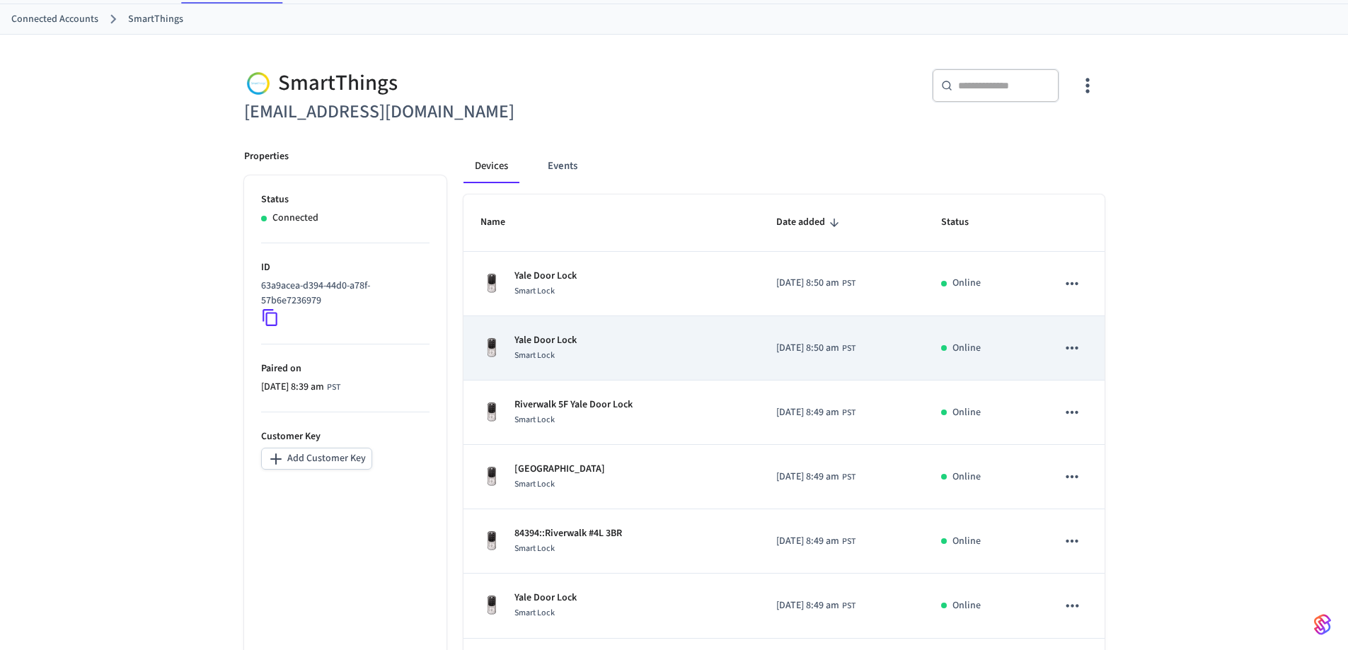
click at [545, 352] on span "Smart Lock" at bounding box center [534, 355] width 40 height 12
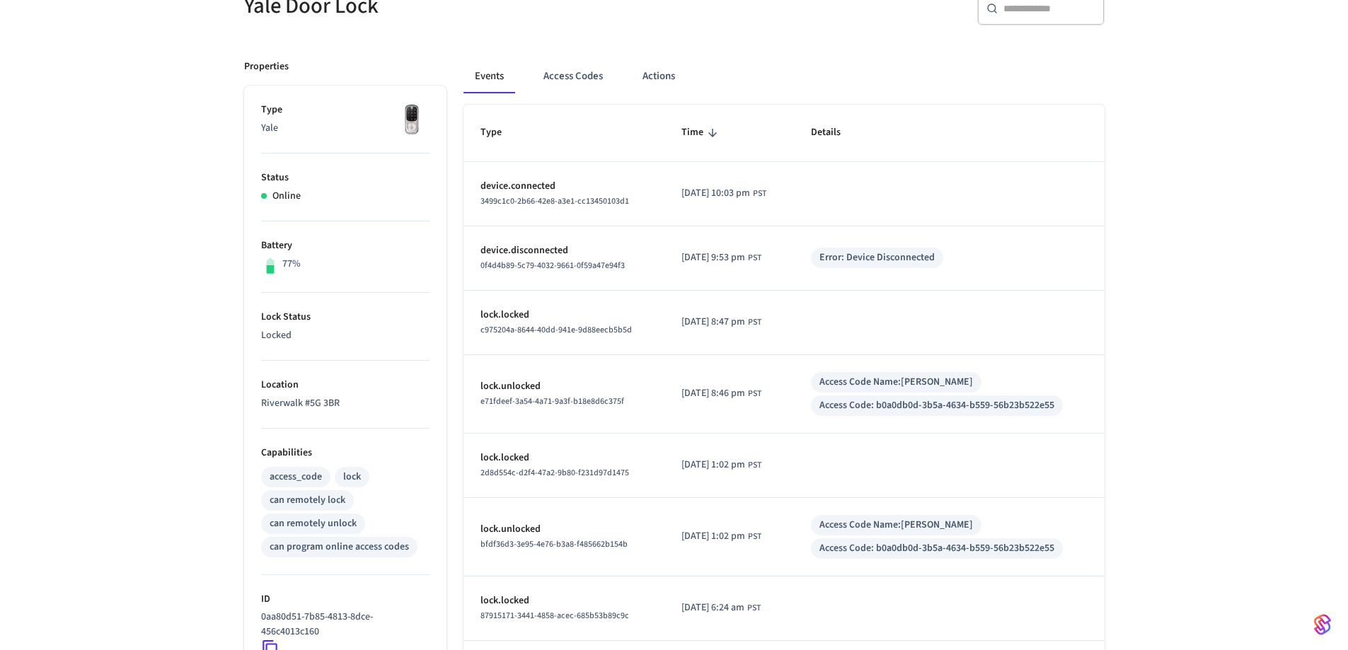
scroll to position [148, 0]
click at [574, 76] on button "Access Codes" at bounding box center [573, 76] width 82 height 34
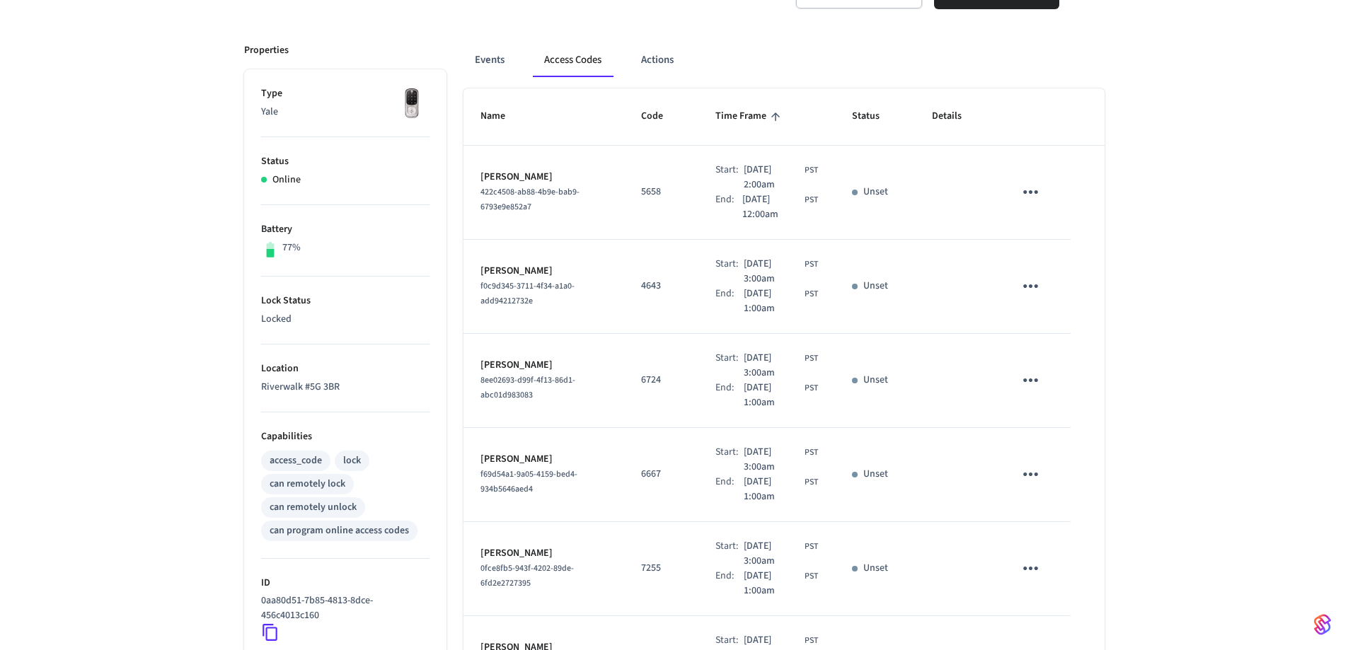
scroll to position [0, 0]
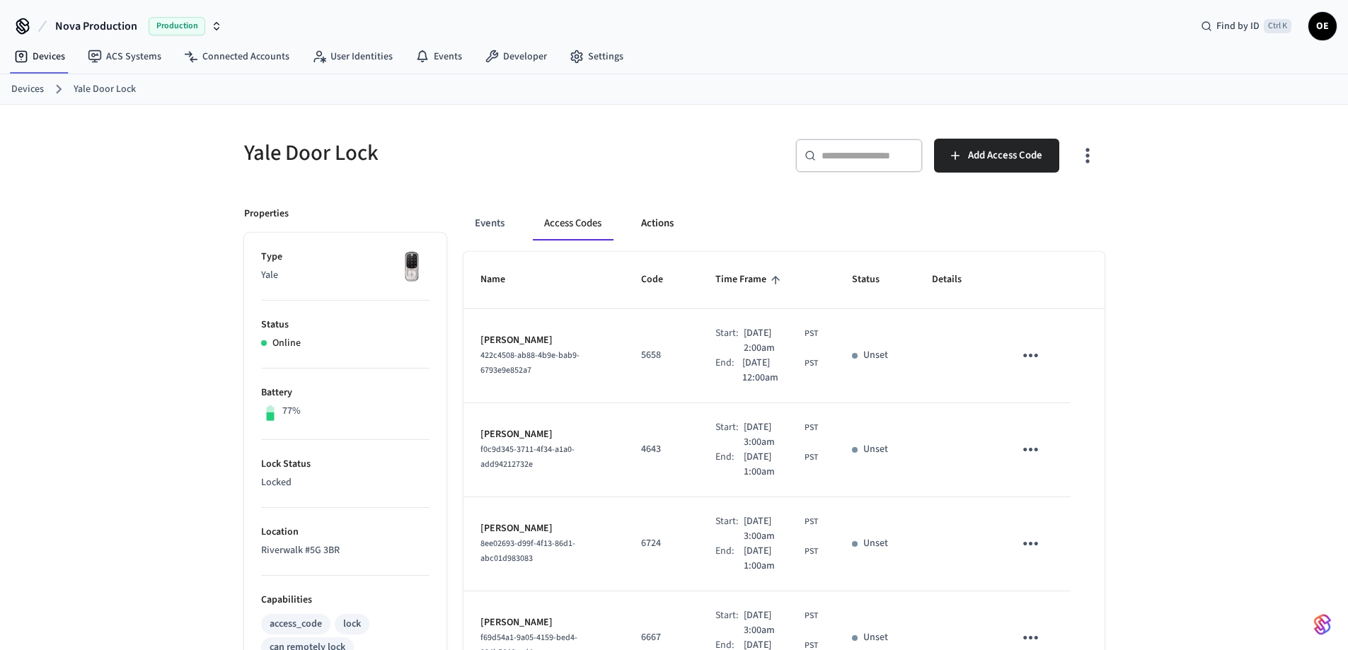
click at [659, 224] on button "Actions" at bounding box center [657, 224] width 55 height 34
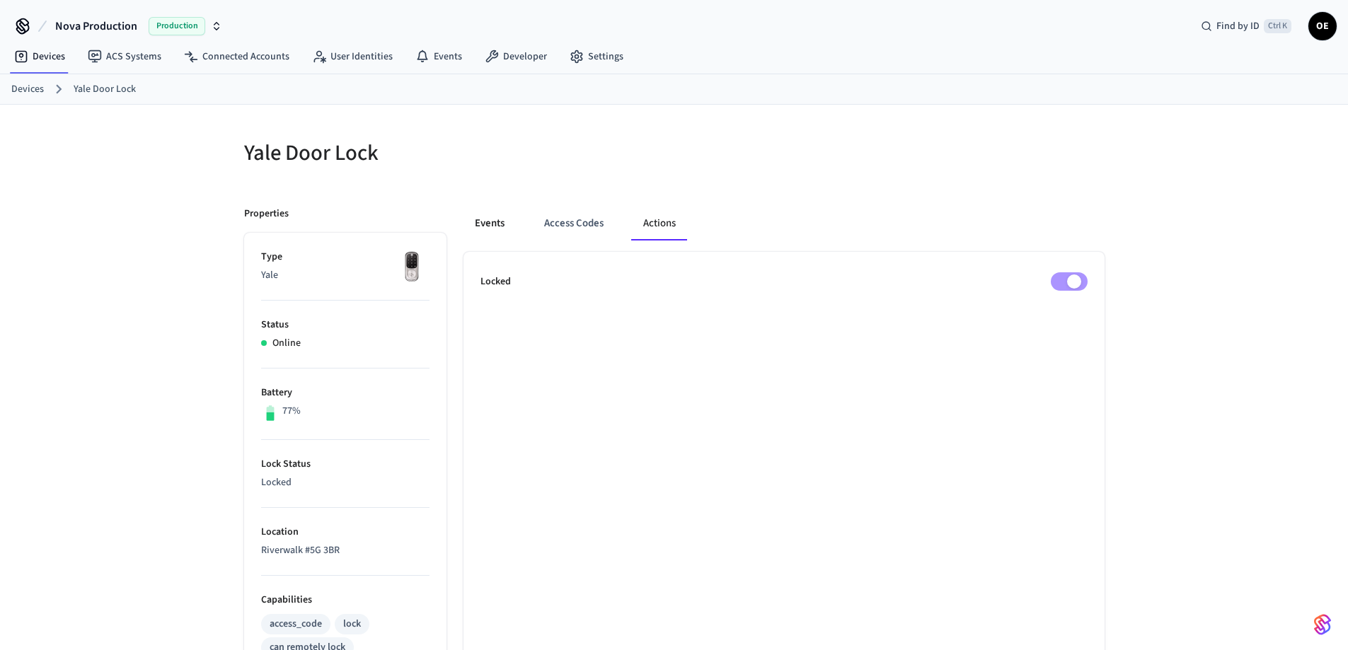
click at [494, 224] on button "Events" at bounding box center [489, 224] width 52 height 34
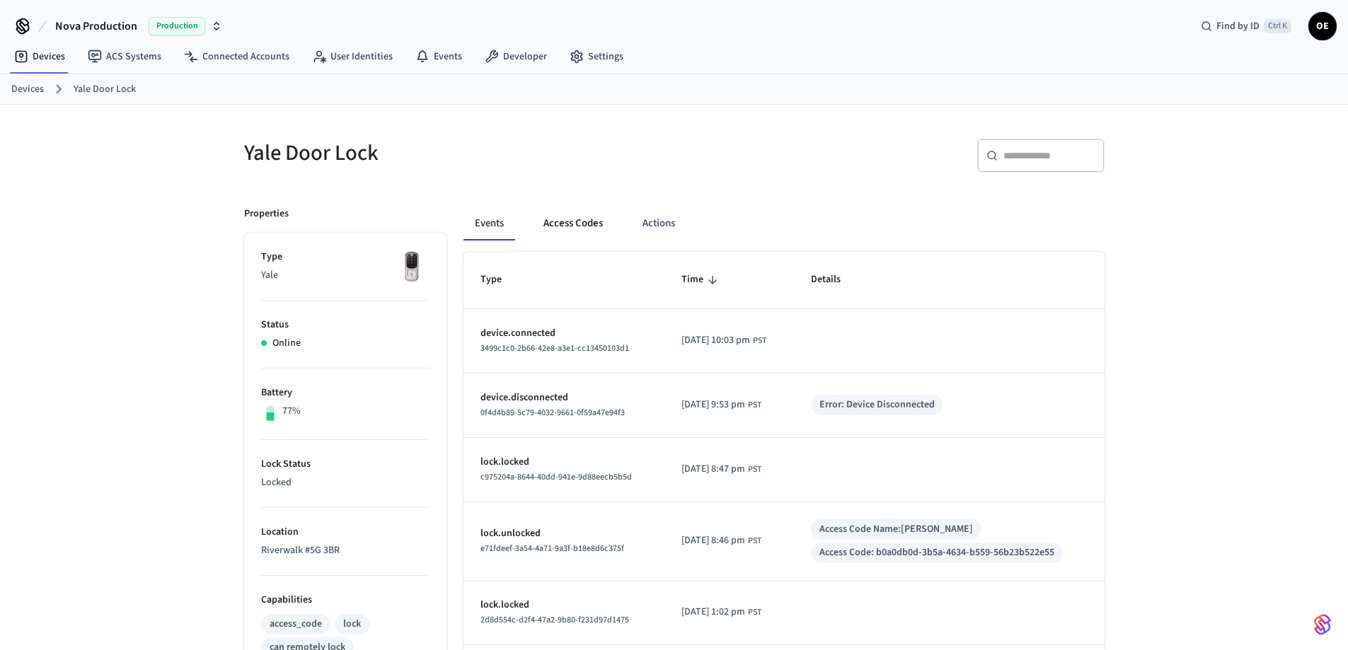
click at [581, 229] on button "Access Codes" at bounding box center [573, 224] width 82 height 34
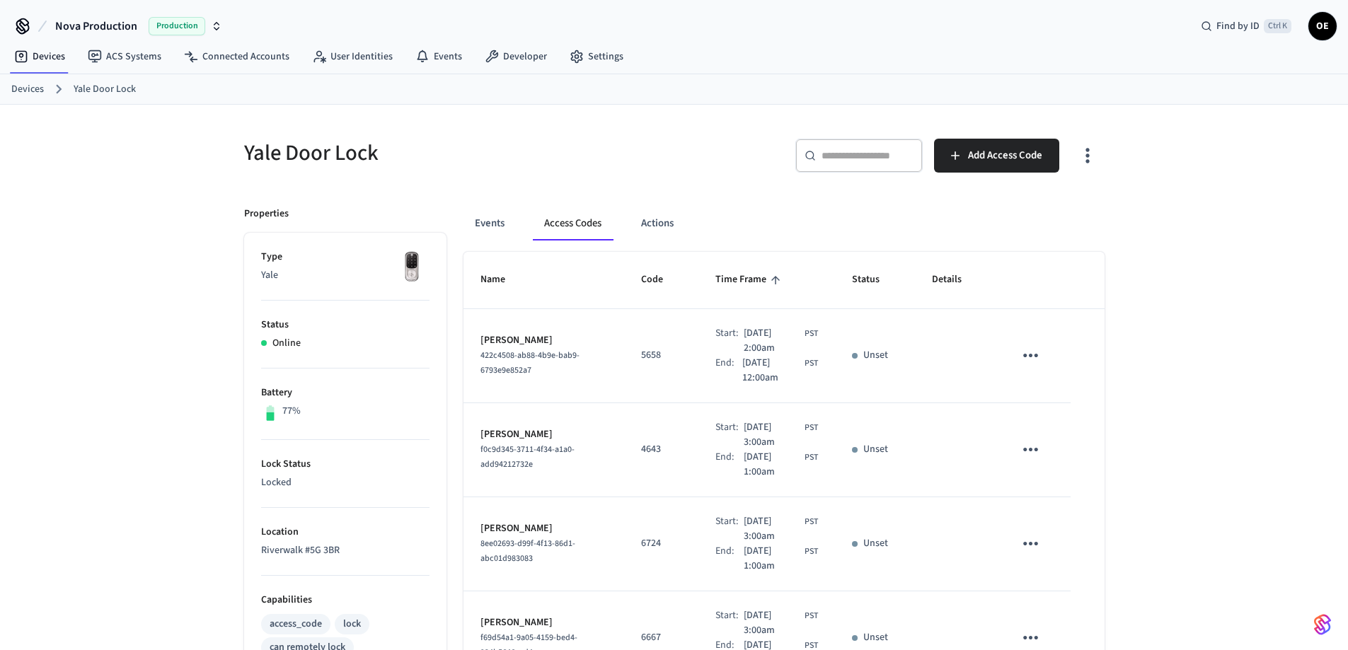
click at [876, 148] on div "​ ​" at bounding box center [858, 156] width 127 height 34
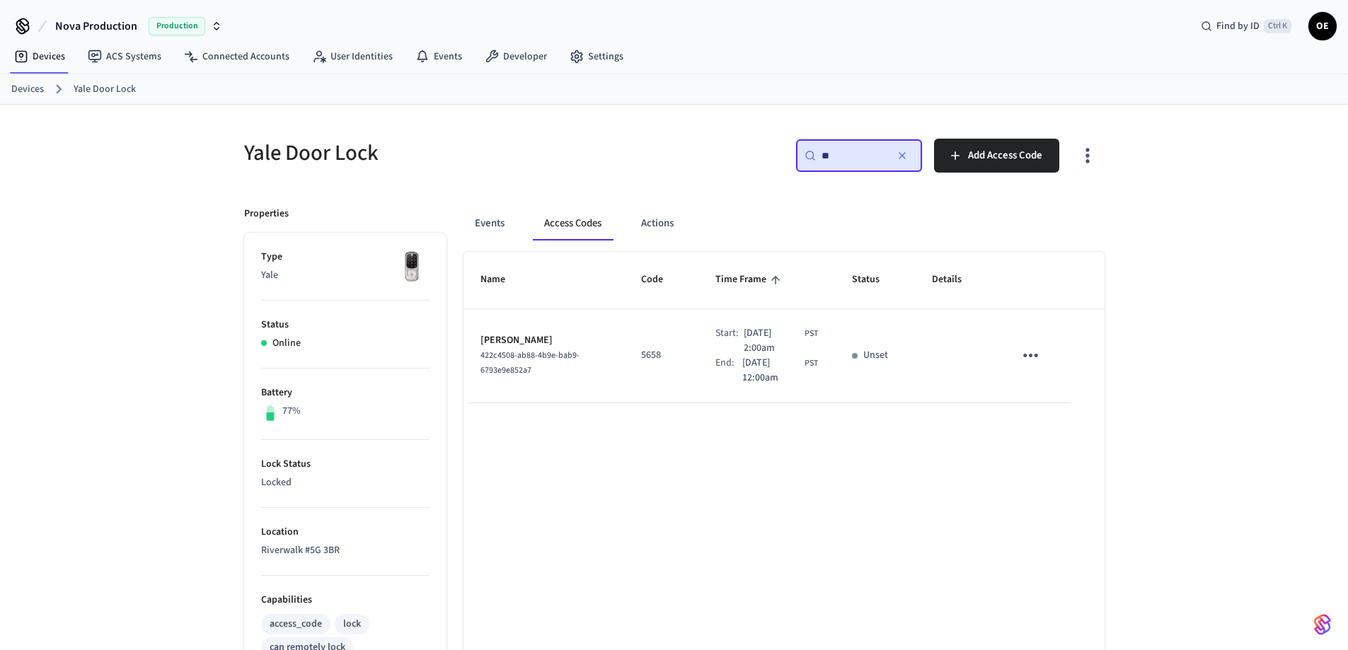
type input "*"
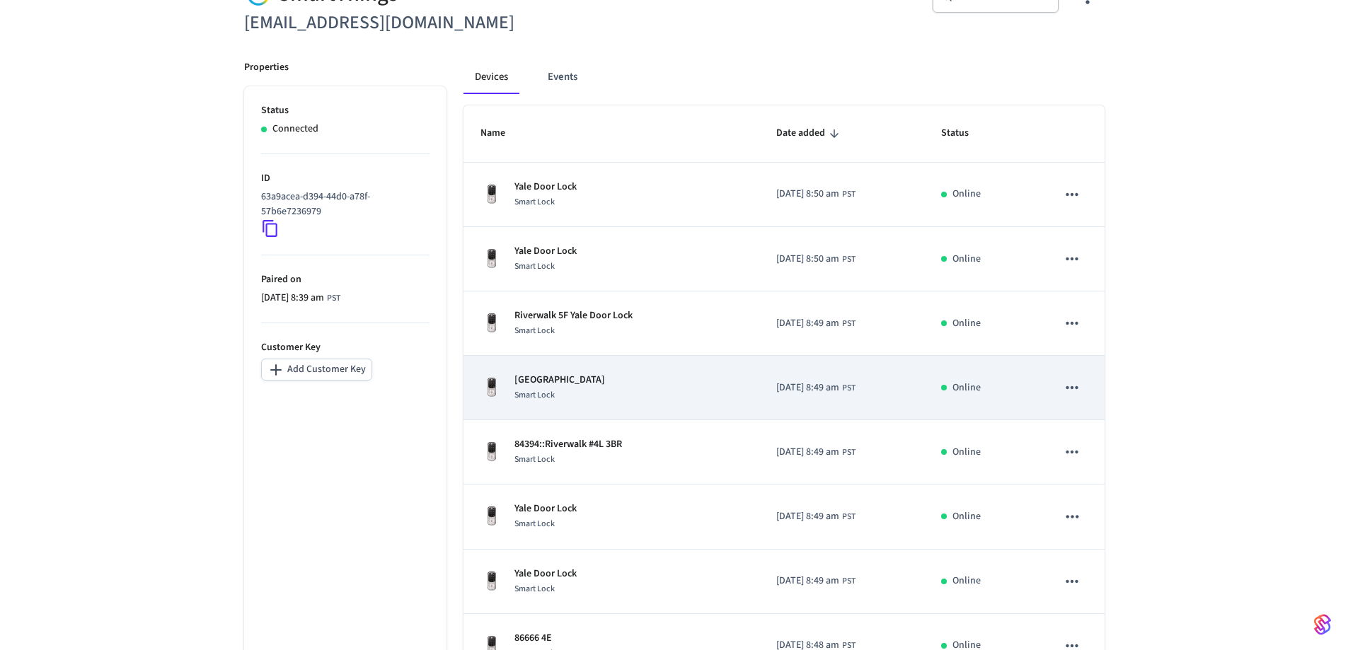
scroll to position [162, 0]
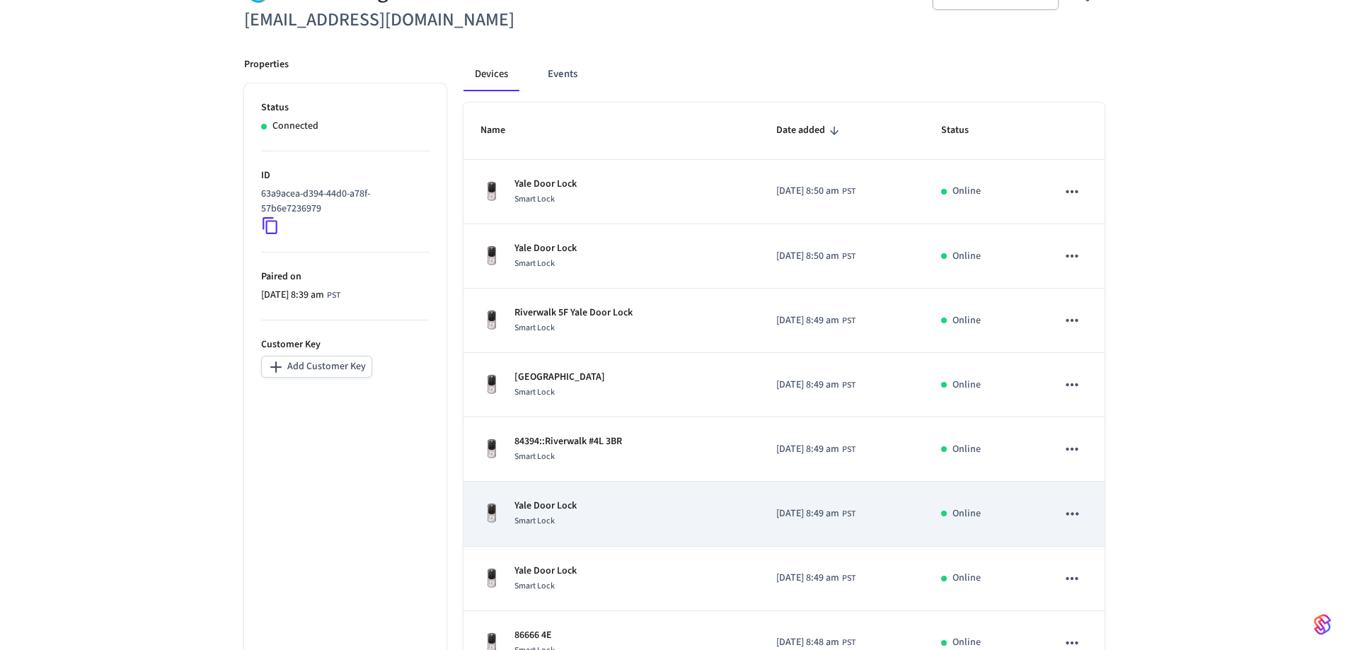
click at [578, 496] on td "Yale Door Lock Smart Lock" at bounding box center [611, 514] width 296 height 64
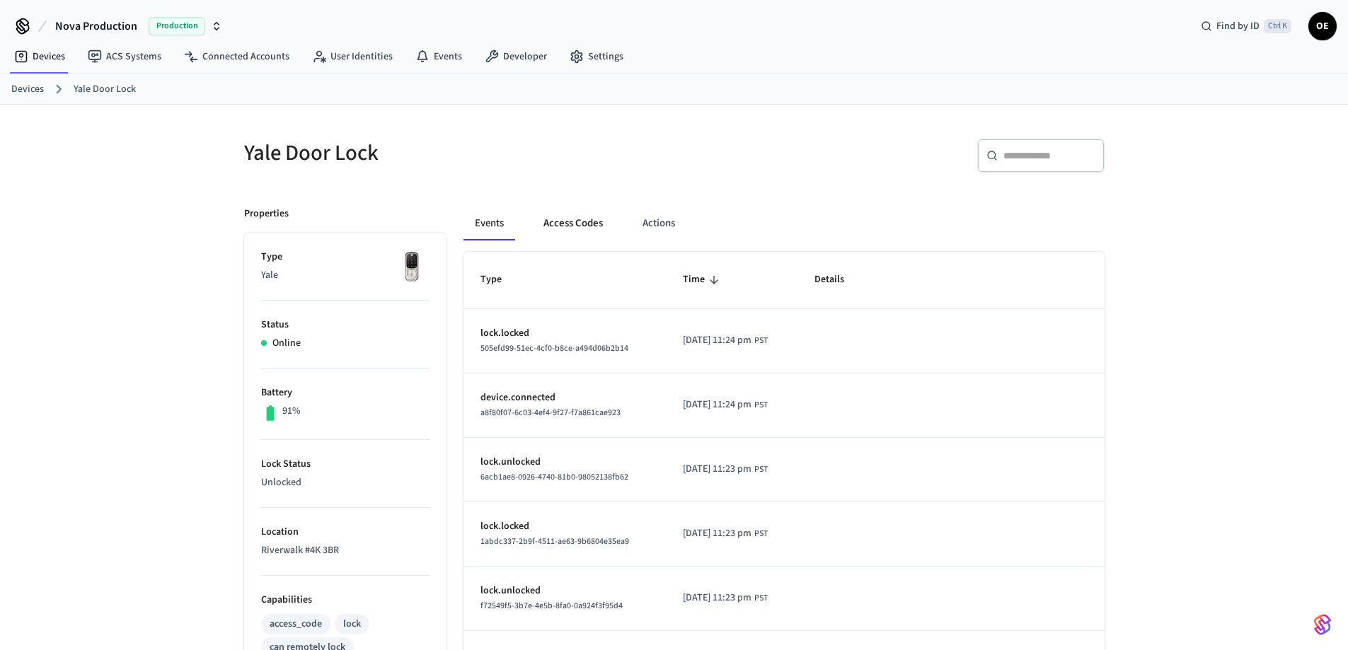
click at [555, 233] on button "Access Codes" at bounding box center [573, 224] width 82 height 34
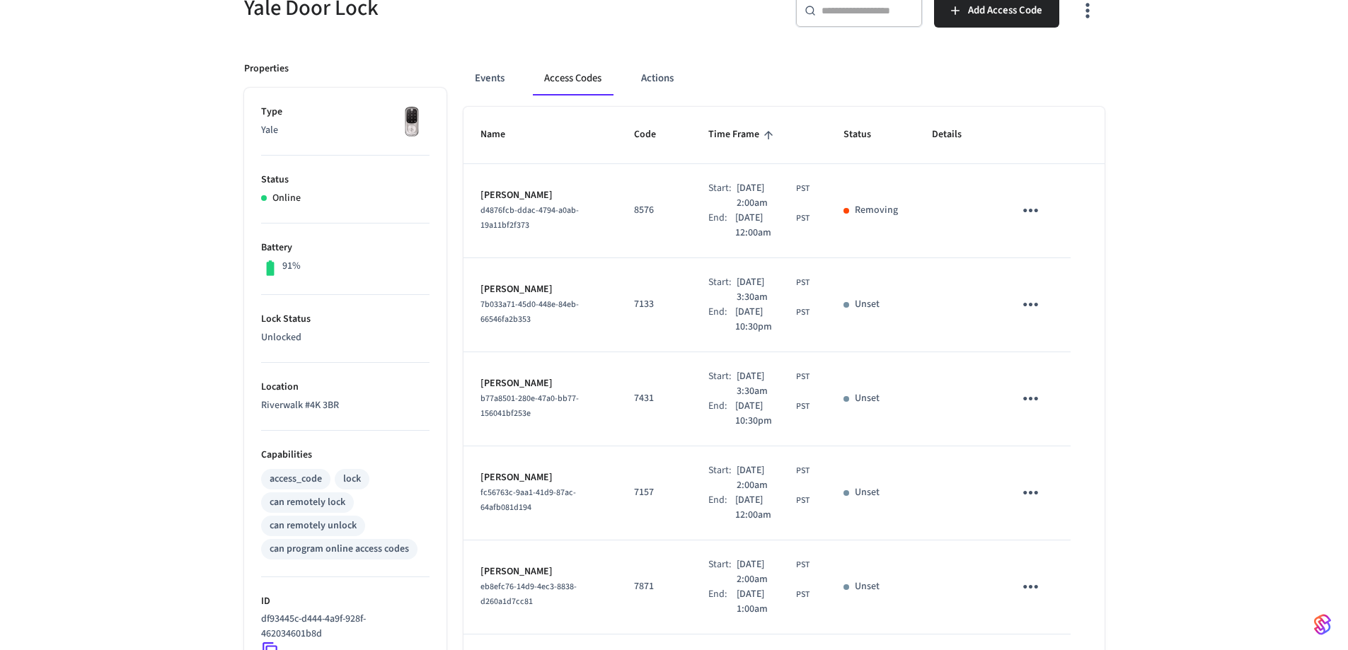
scroll to position [144, 0]
click at [654, 74] on button "Actions" at bounding box center [657, 79] width 55 height 34
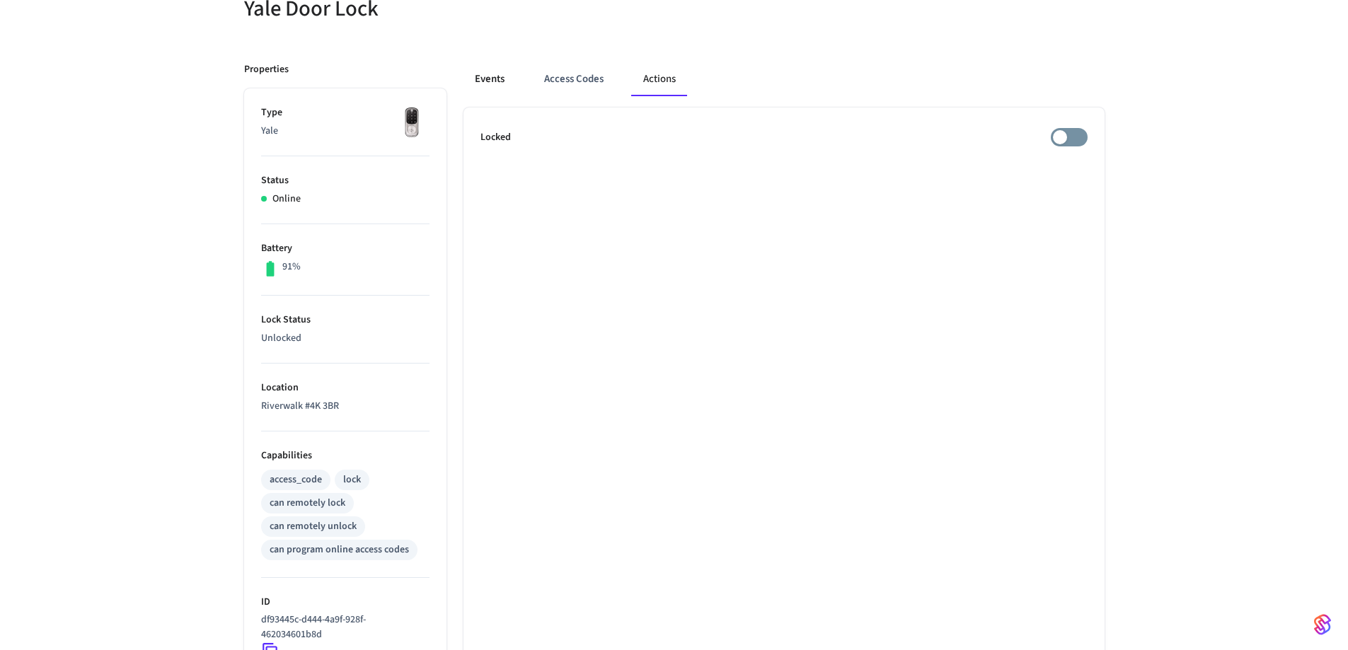
click at [490, 75] on button "Events" at bounding box center [489, 79] width 52 height 34
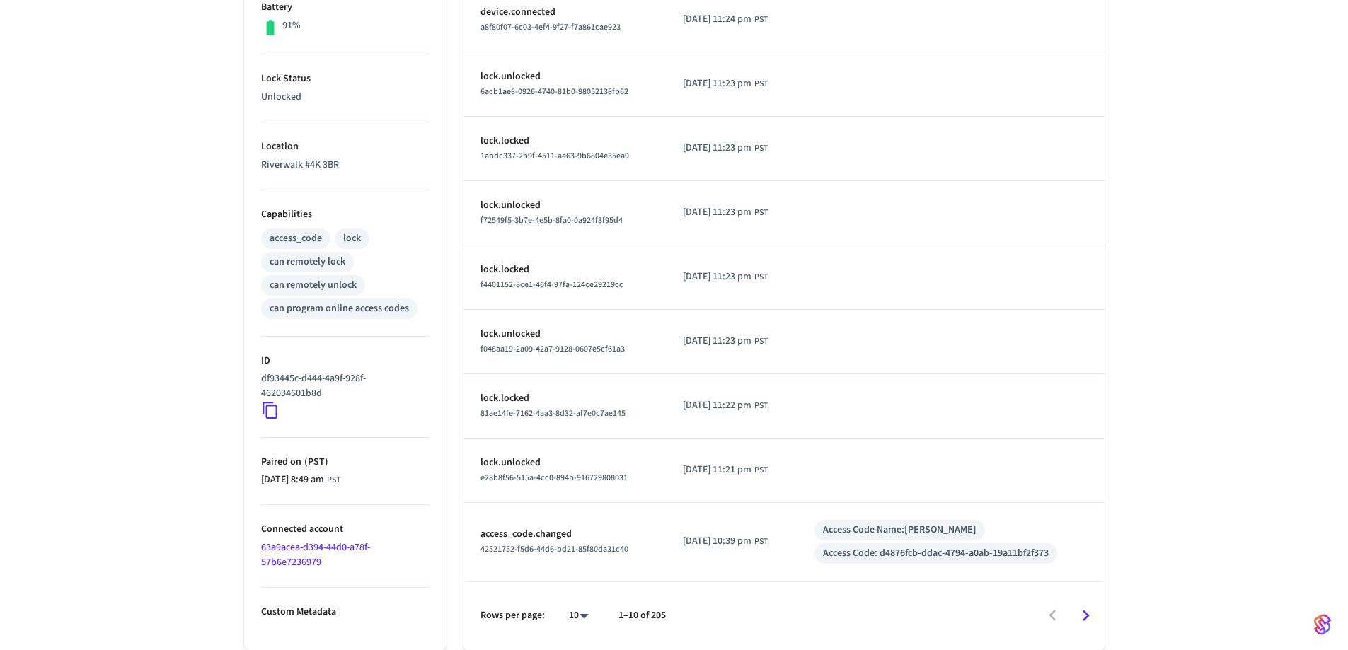
scroll to position [0, 0]
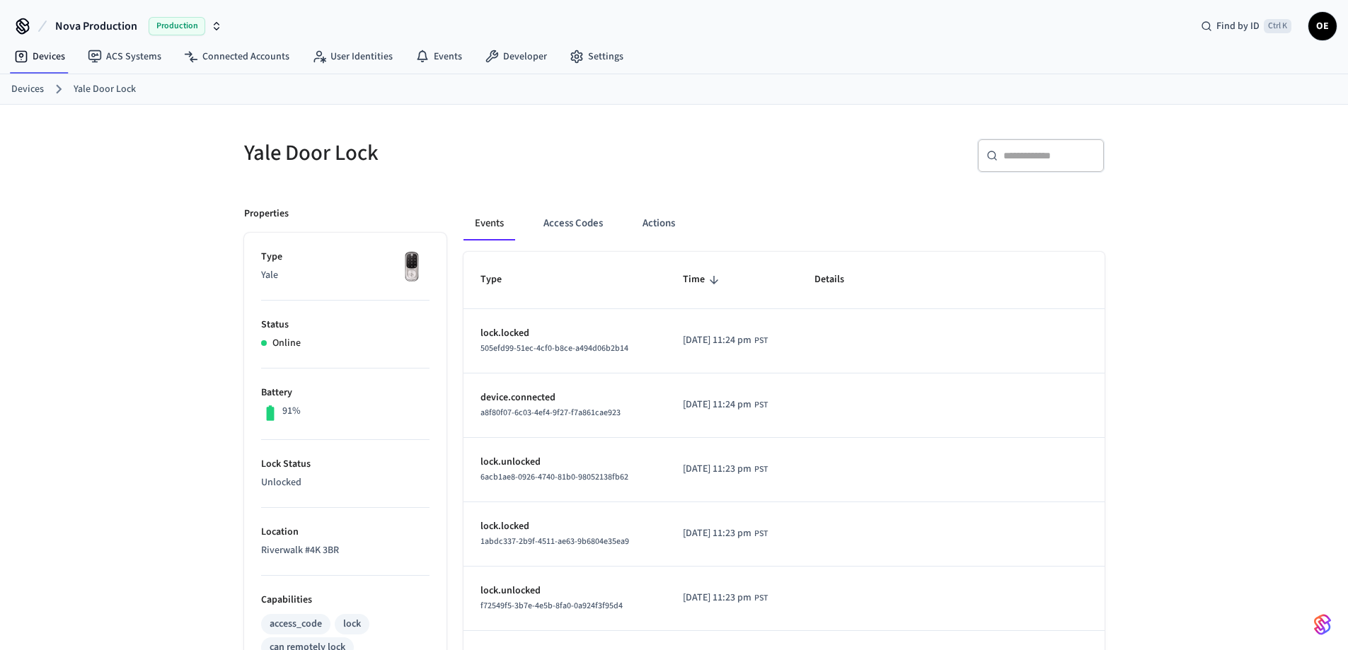
click at [704, 162] on div "​ ​" at bounding box center [894, 161] width 422 height 45
click at [586, 221] on button "Access Codes" at bounding box center [573, 224] width 82 height 34
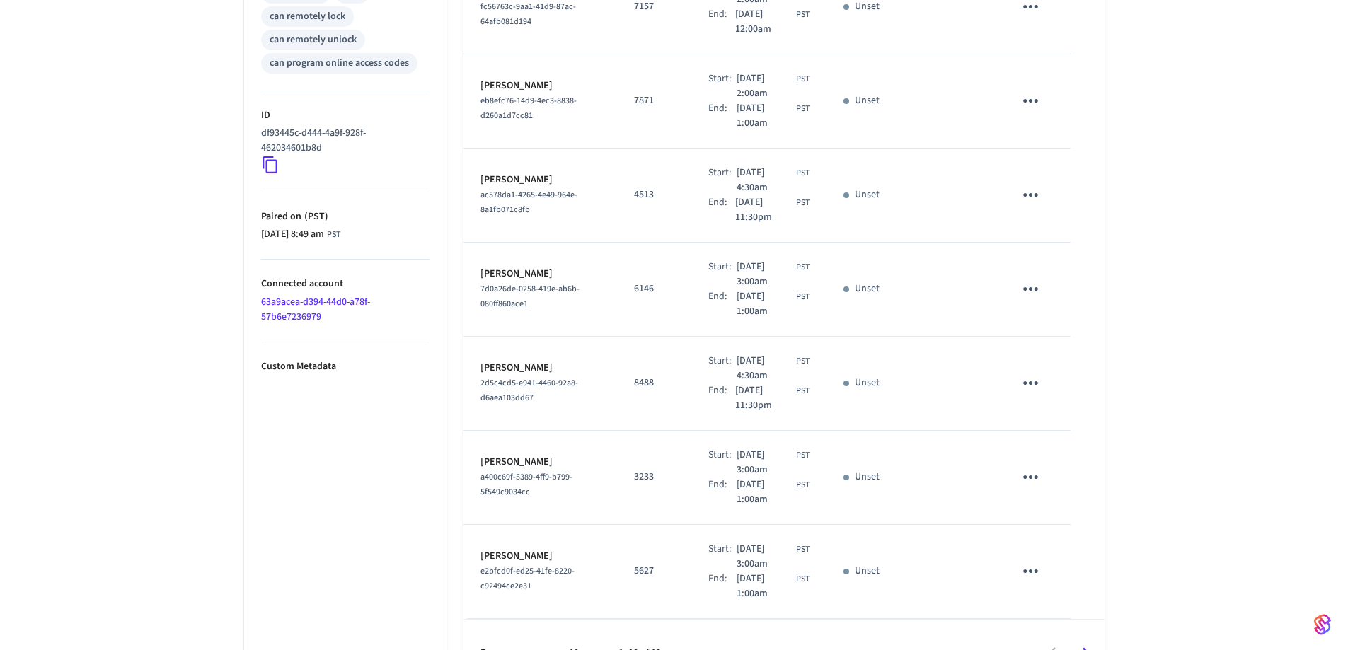
scroll to position [668, 0]
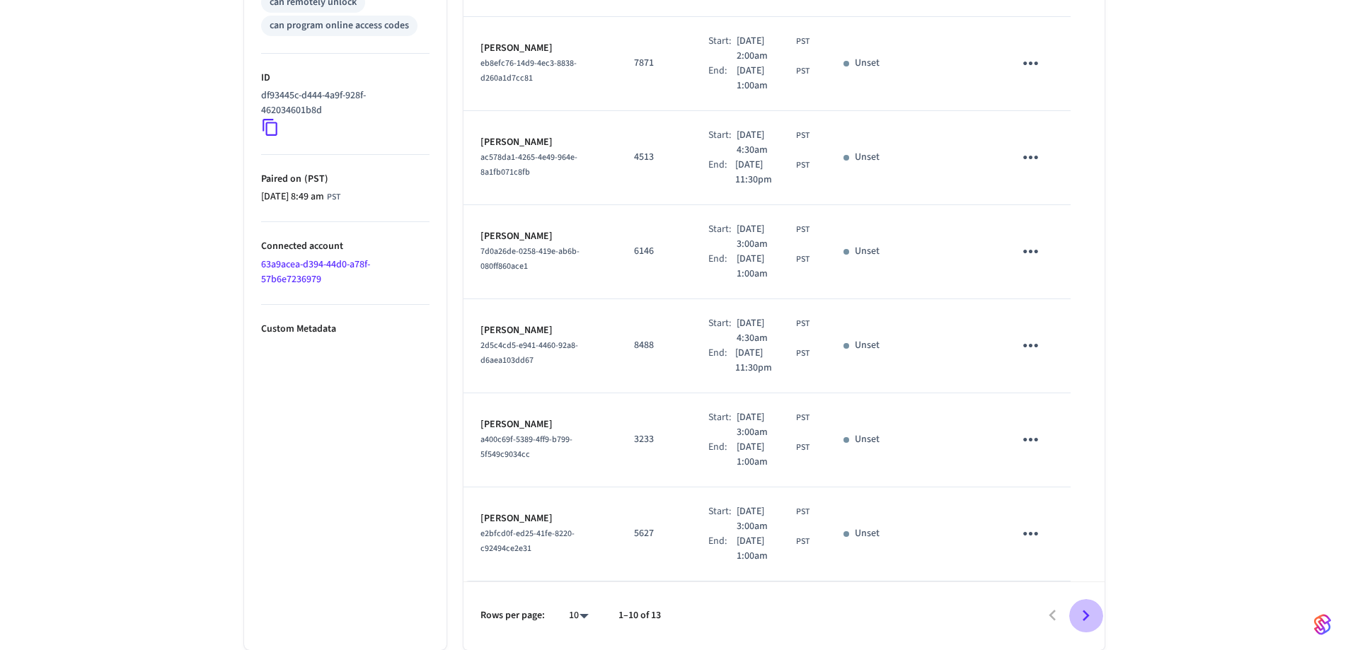
click at [1089, 612] on icon "Go to next page" at bounding box center [1086, 616] width 22 height 22
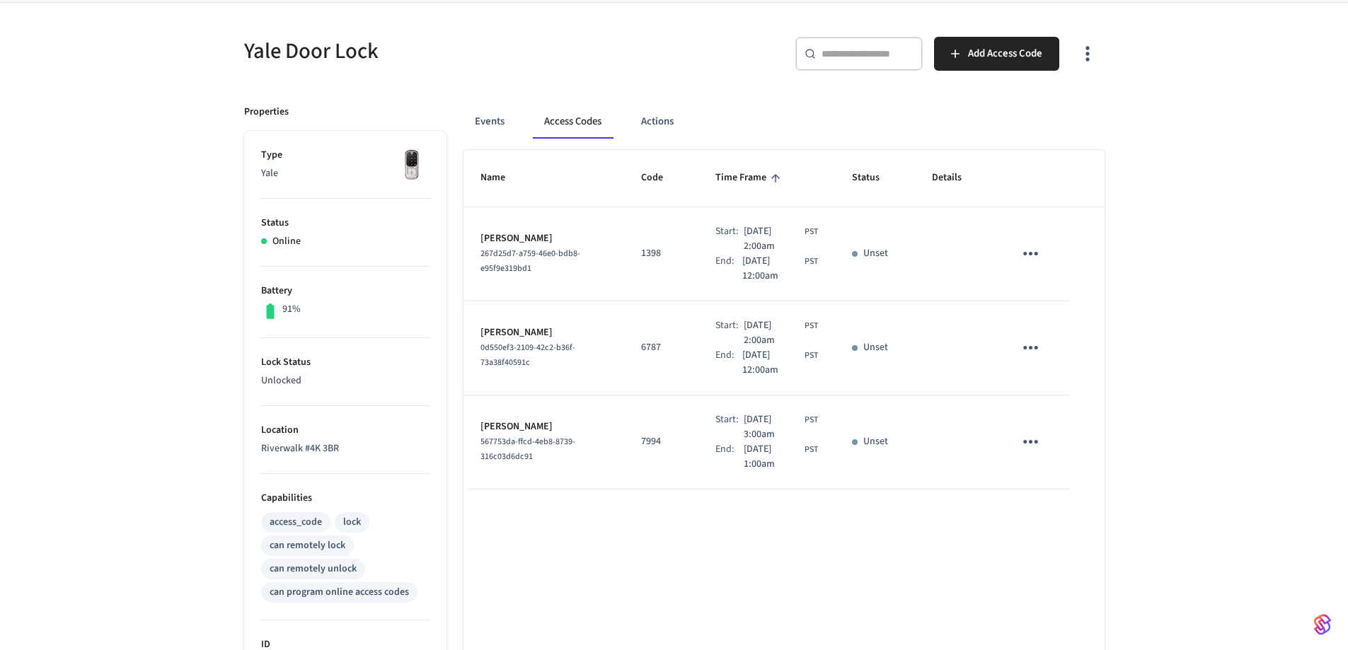
scroll to position [0, 0]
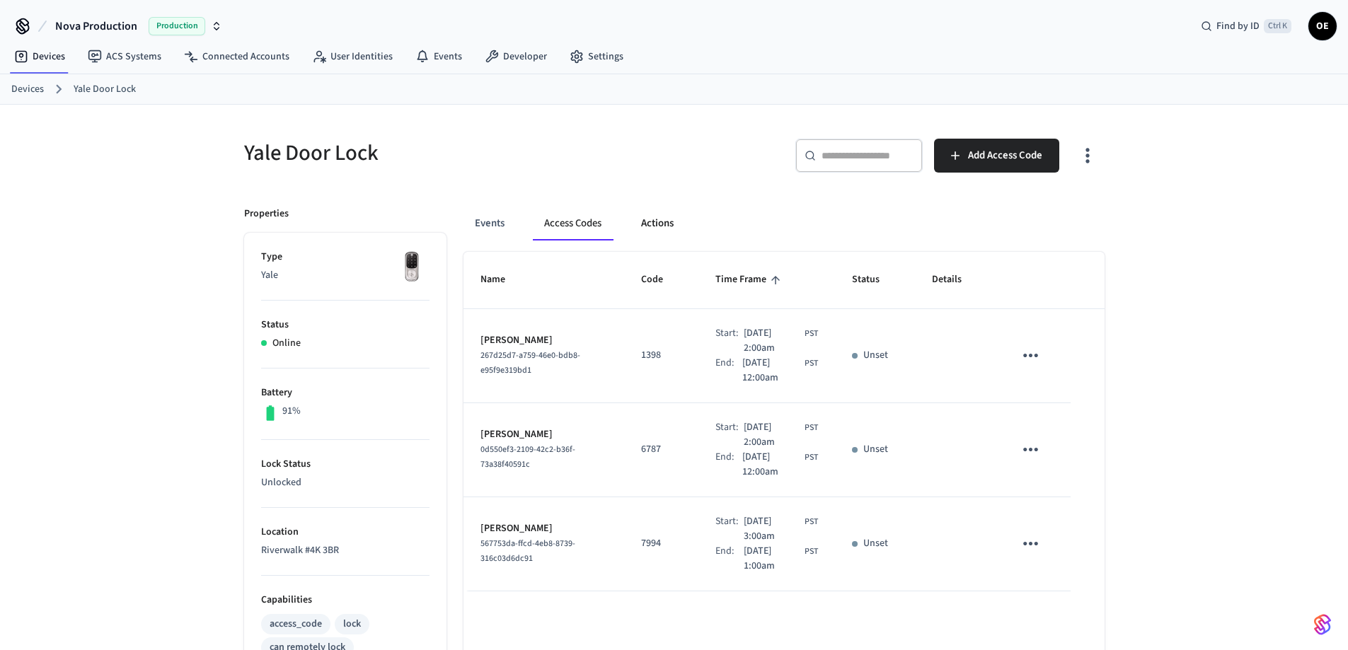
click at [652, 230] on button "Actions" at bounding box center [657, 224] width 55 height 34
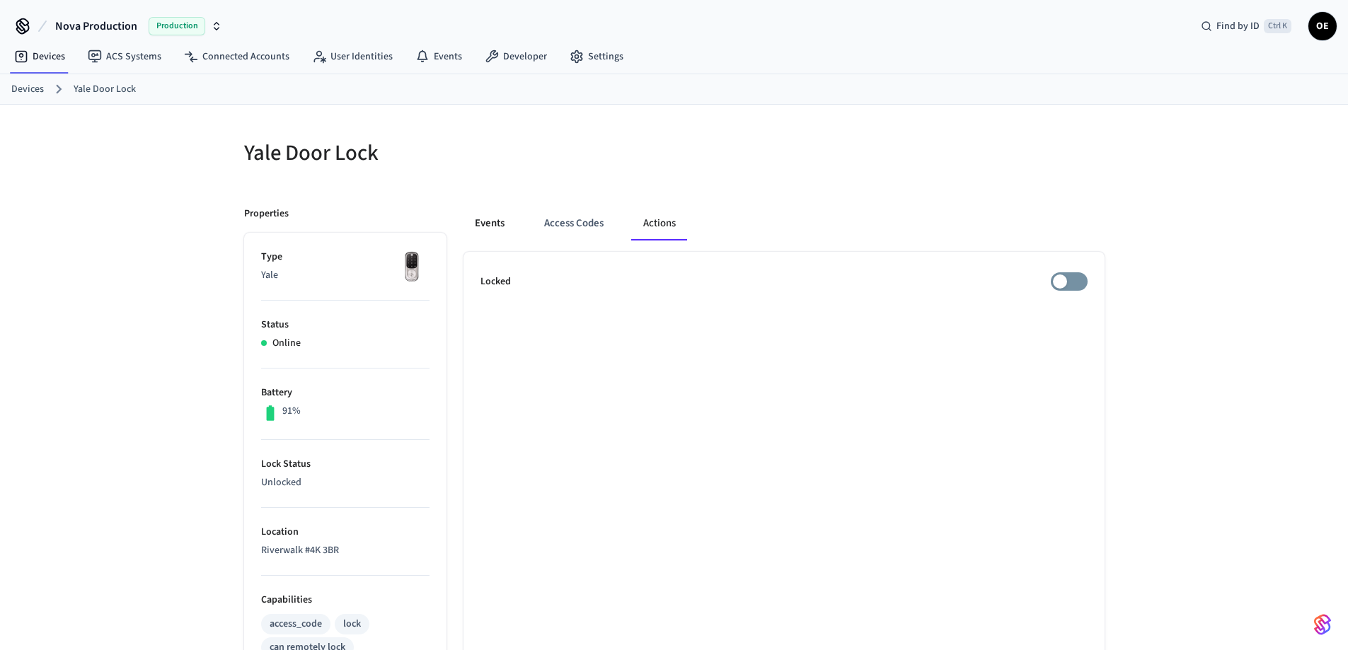
click at [487, 228] on button "Events" at bounding box center [489, 224] width 52 height 34
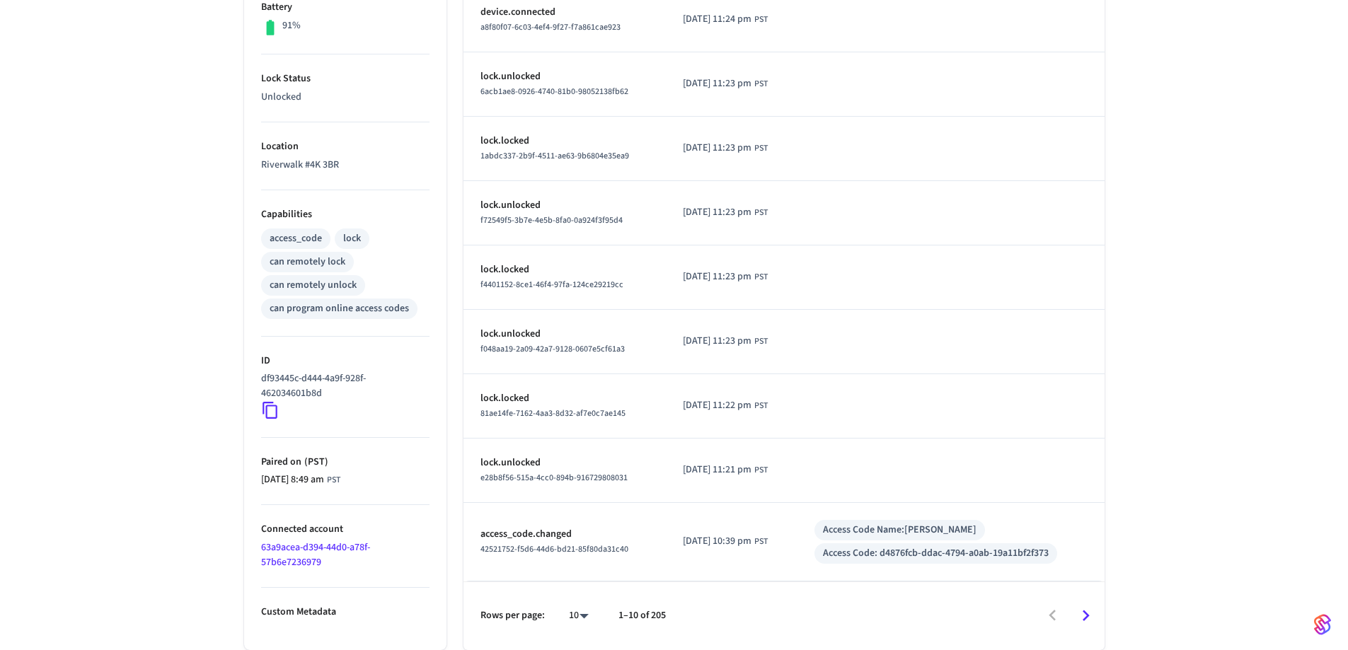
scroll to position [386, 0]
click at [1176, 404] on div "Yale Door Lock ​ ​ Properties Type Yale Status Online Battery 91% Lock Status U…" at bounding box center [674, 184] width 1348 height 930
